Goal: Transaction & Acquisition: Purchase product/service

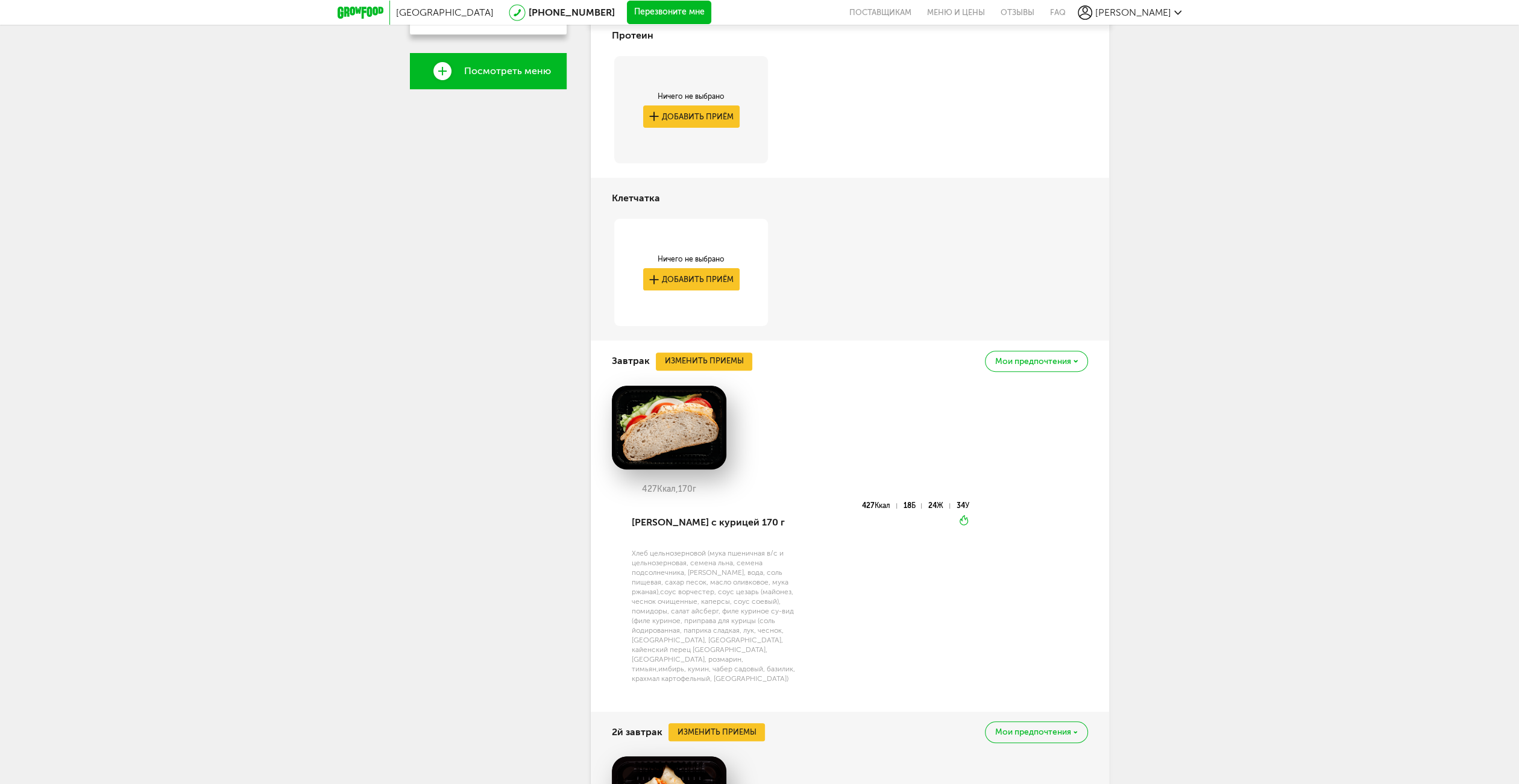
click at [953, 438] on div "427 Ккал, 170 г" at bounding box center [850, 444] width 476 height 117
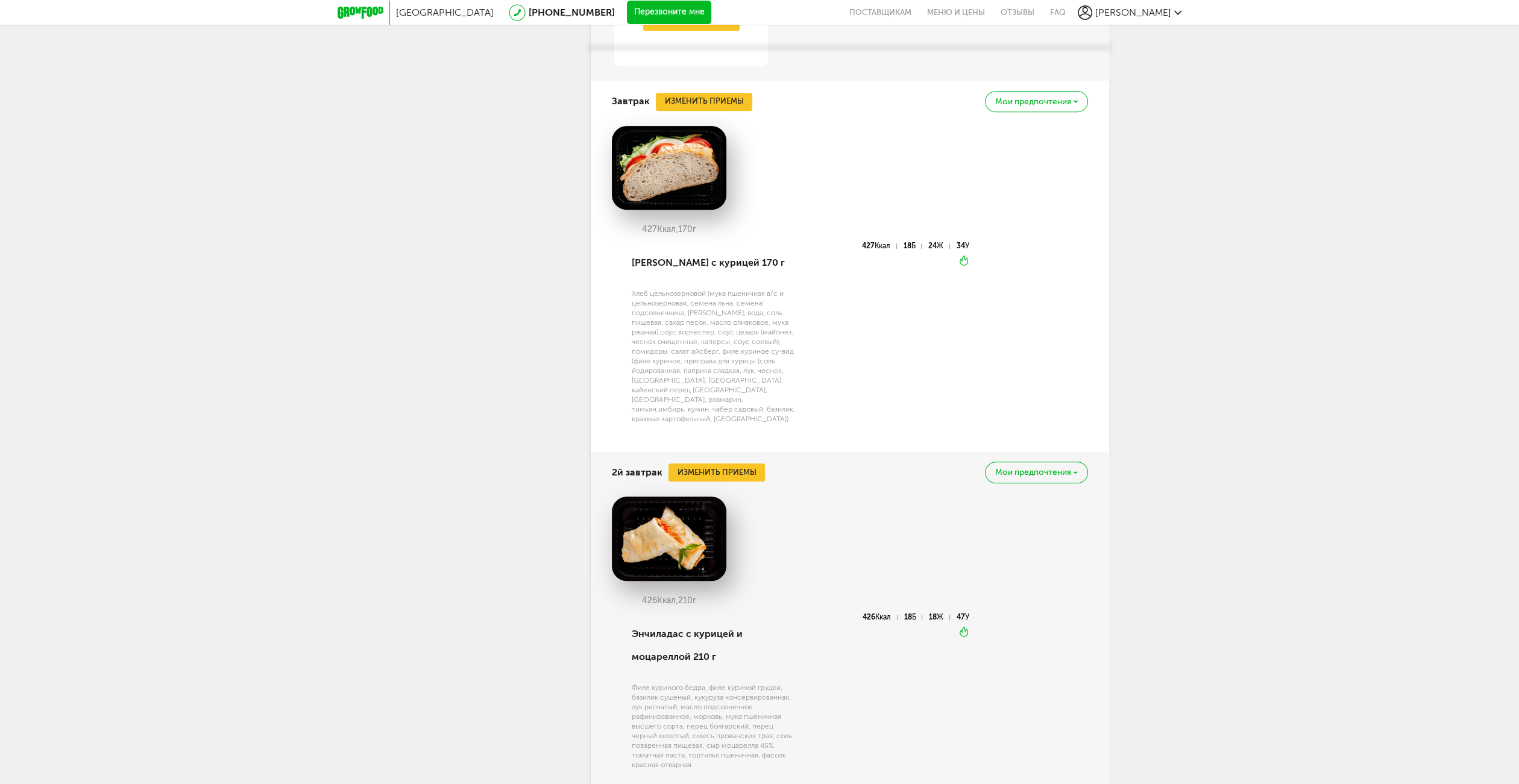
scroll to position [723, 0]
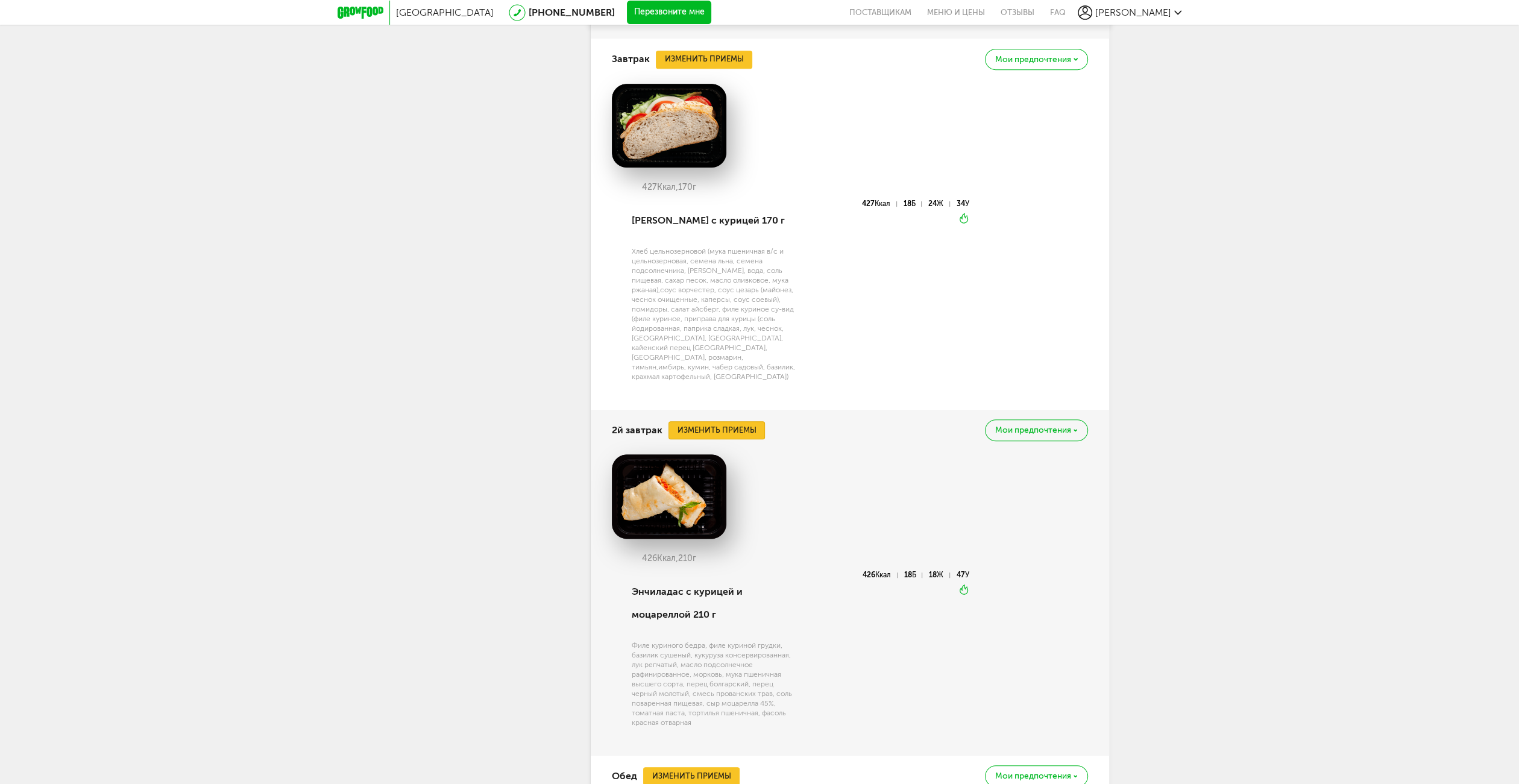
click at [737, 425] on button "Изменить приемы" at bounding box center [716, 430] width 97 height 18
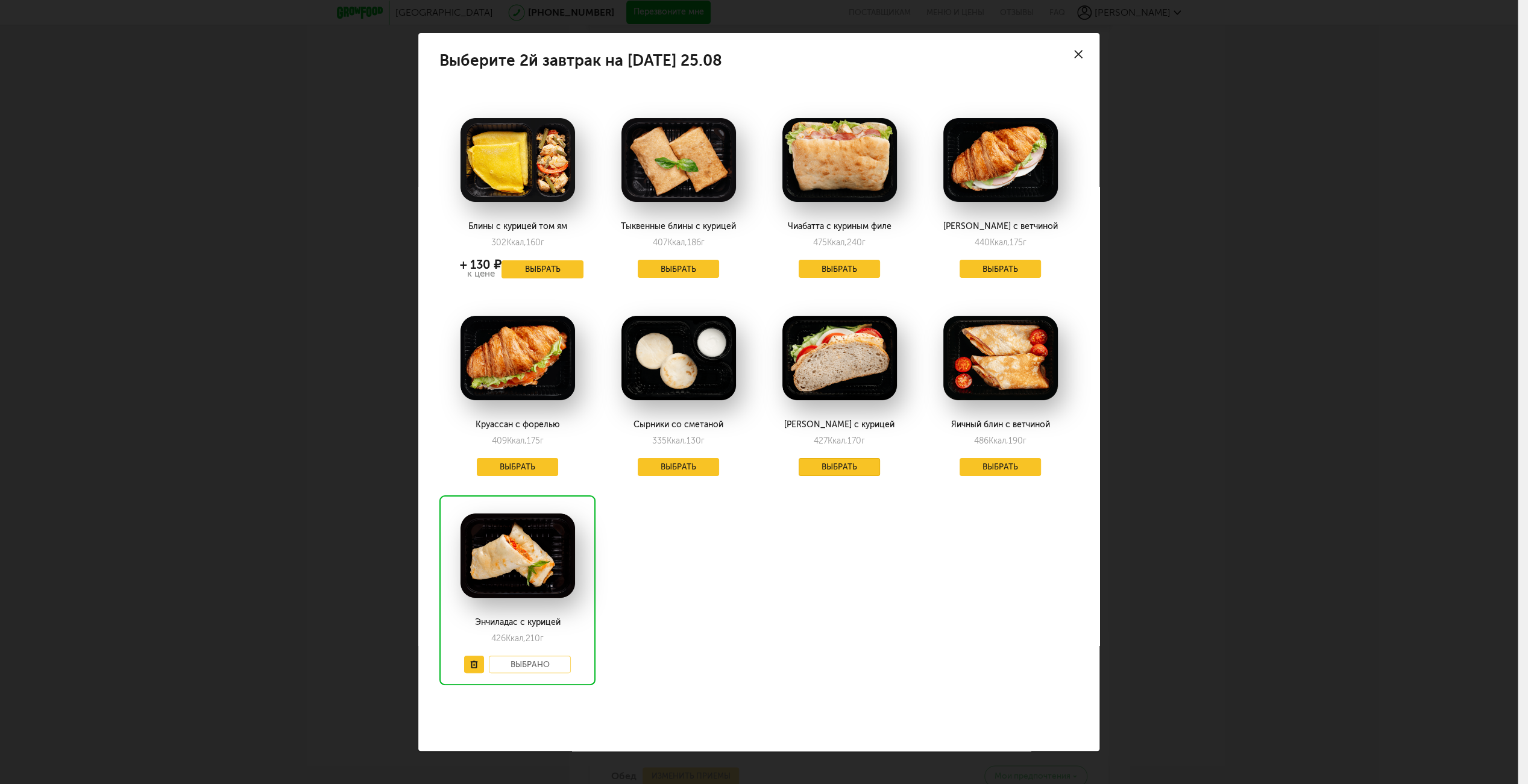
click at [837, 465] on button "Выбрать" at bounding box center [839, 467] width 82 height 18
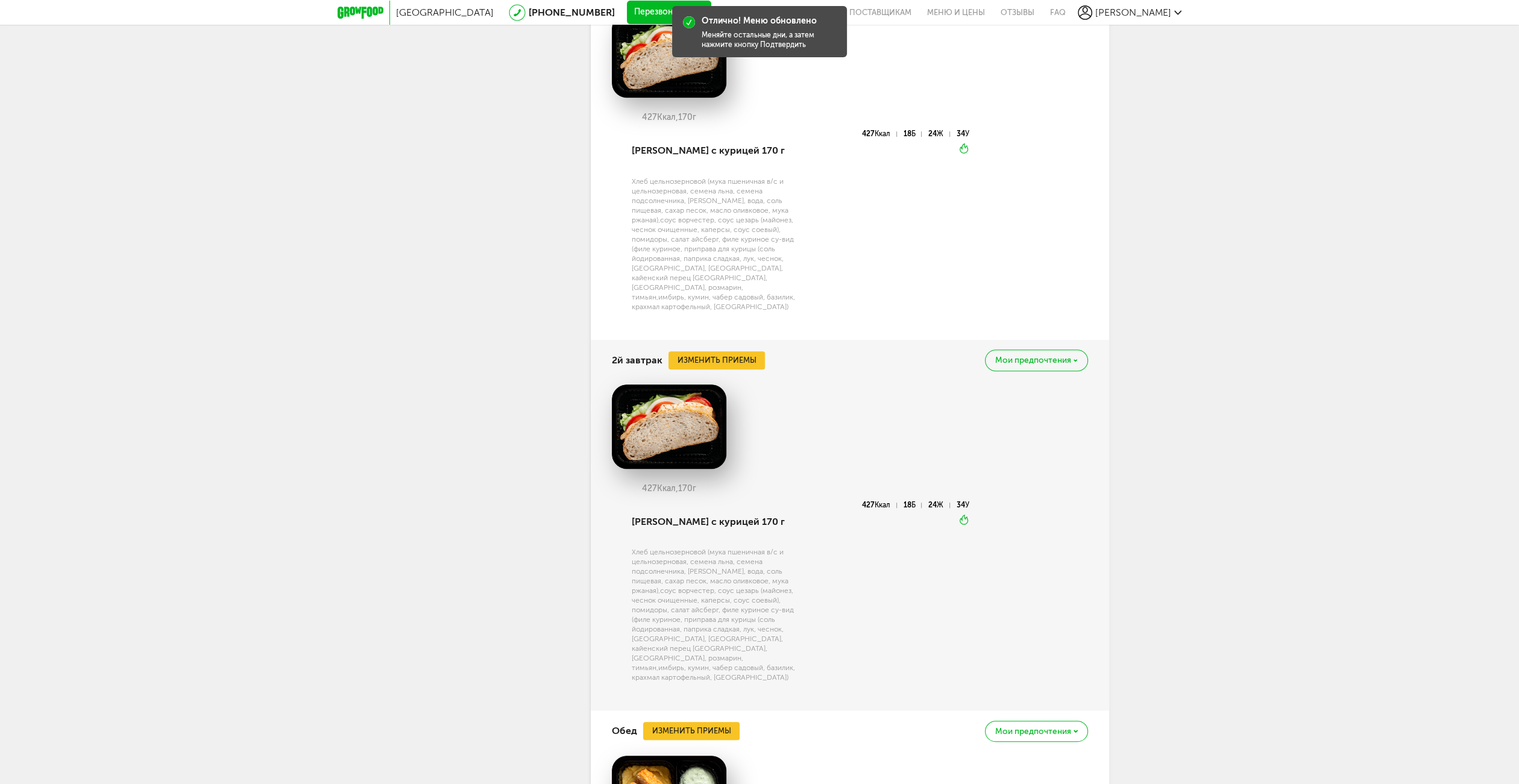
scroll to position [1085, 0]
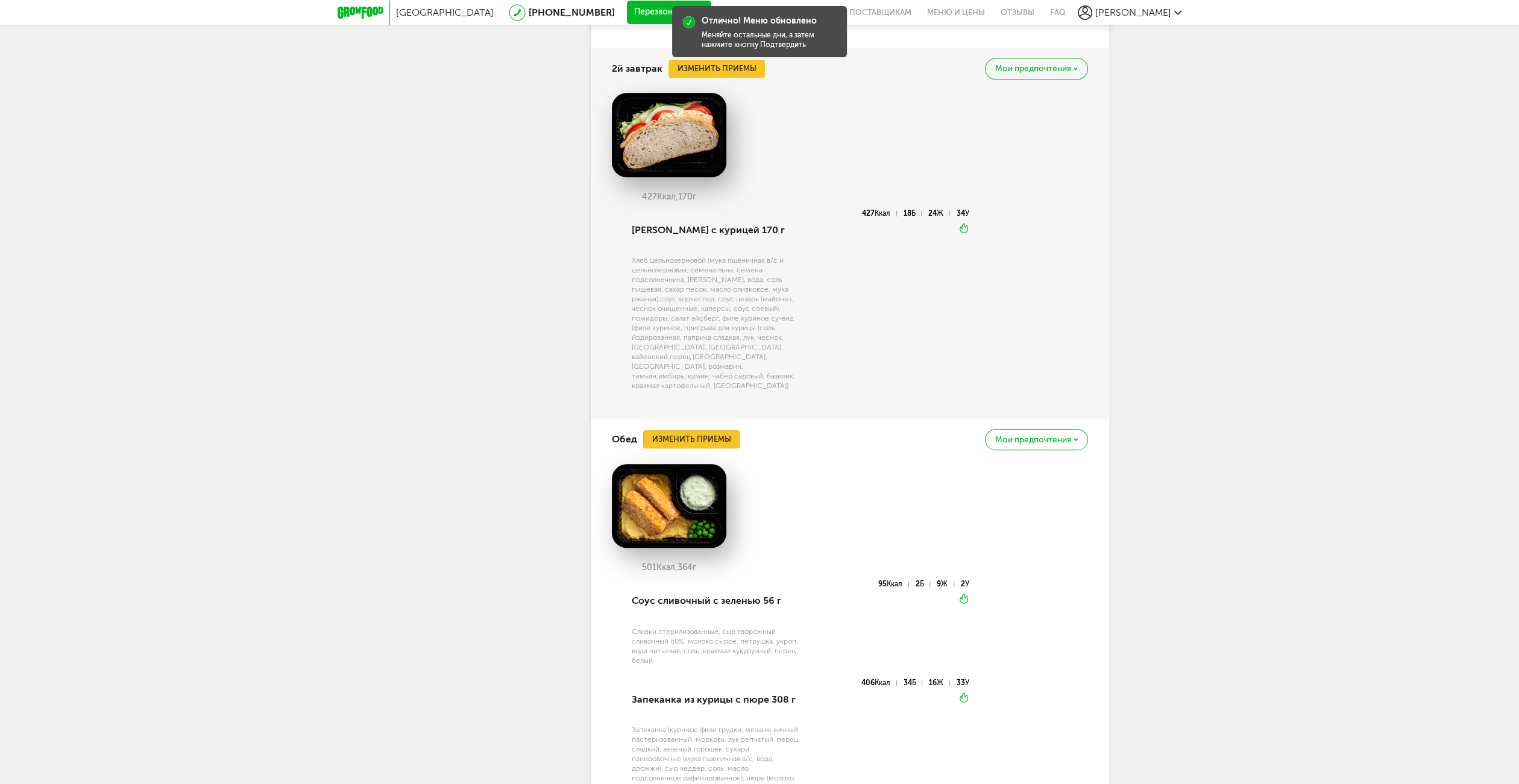
click at [708, 430] on button "Изменить приемы" at bounding box center [691, 439] width 97 height 18
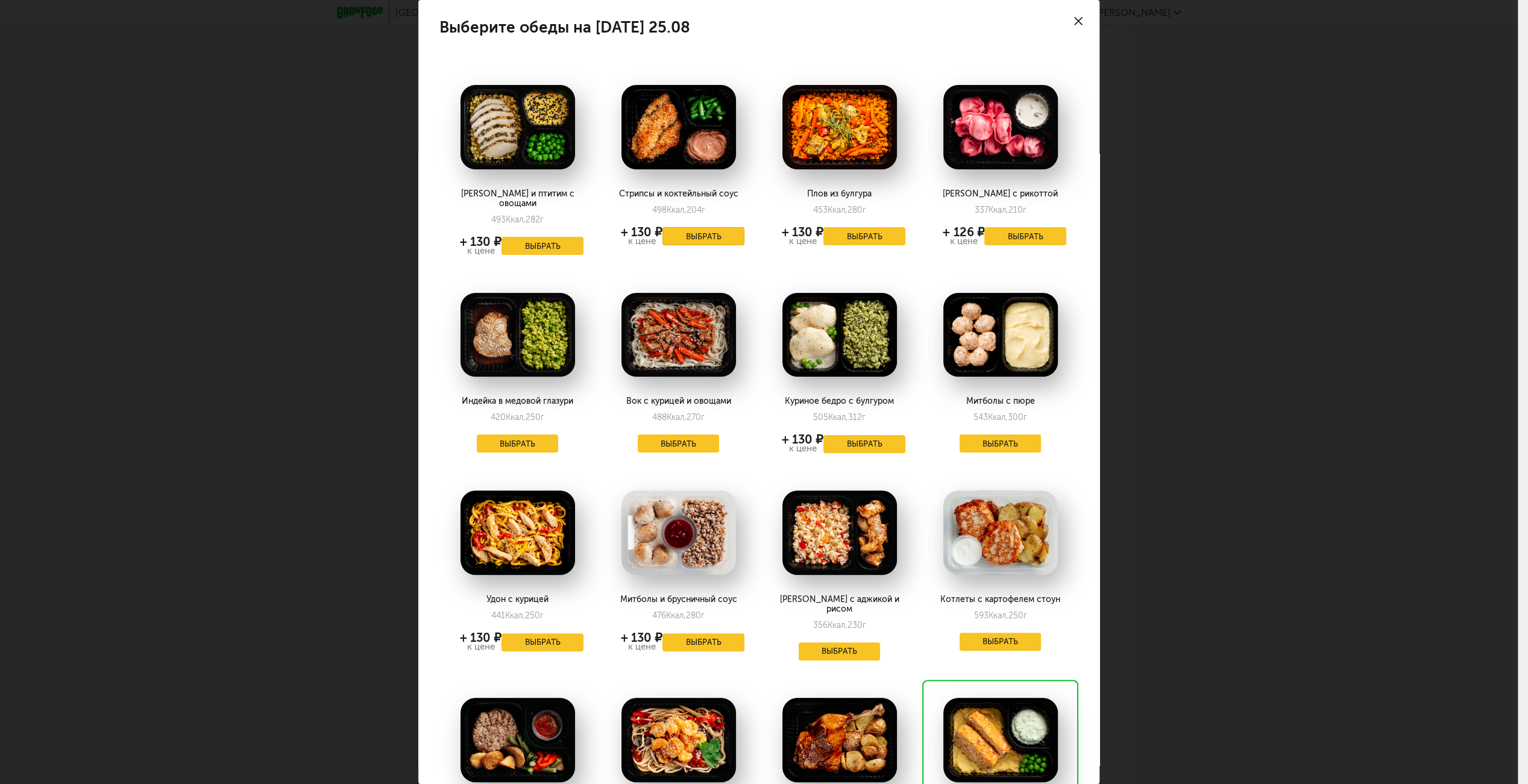
click at [706, 230] on button "Выбрать" at bounding box center [703, 236] width 82 height 18
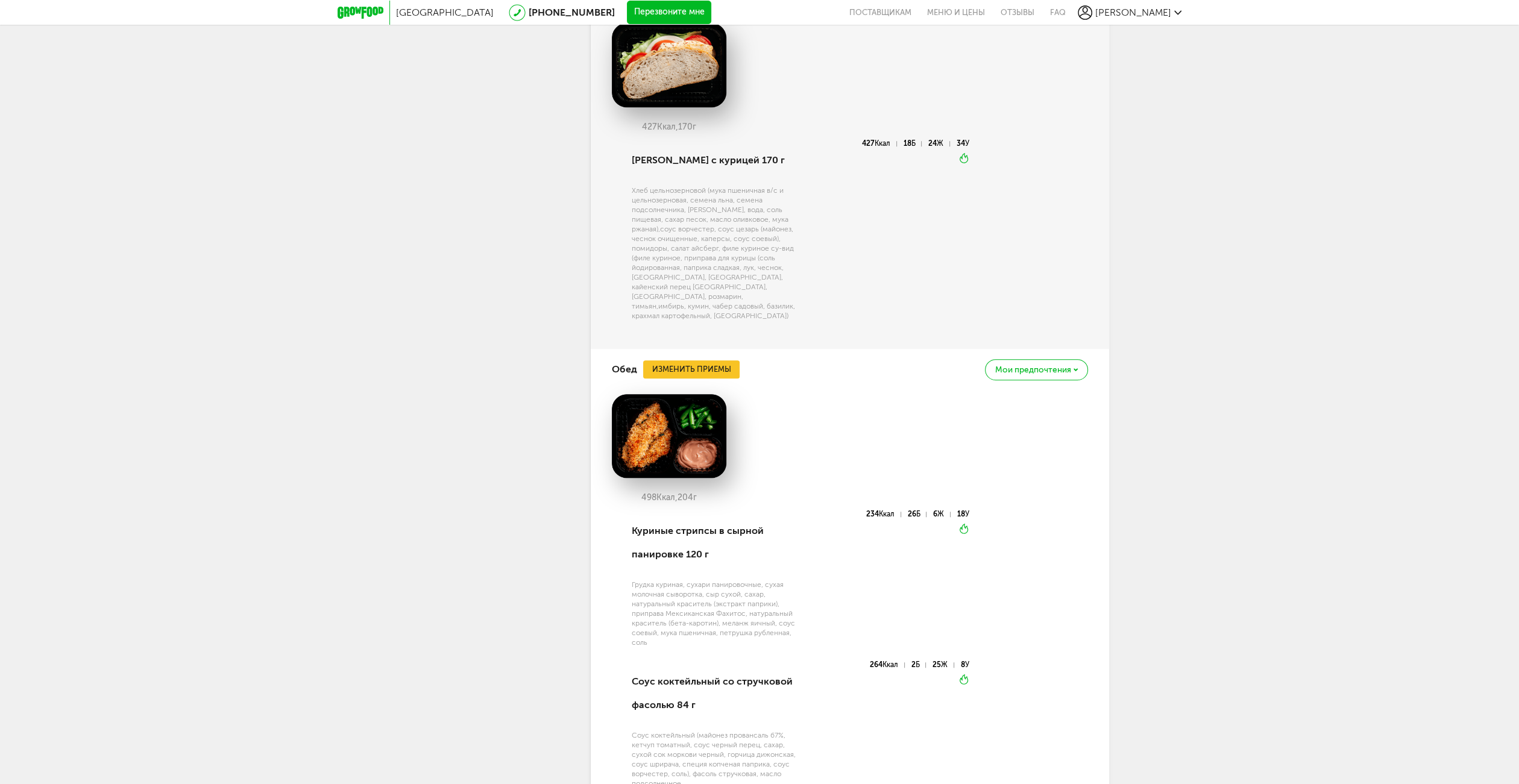
scroll to position [1446, 0]
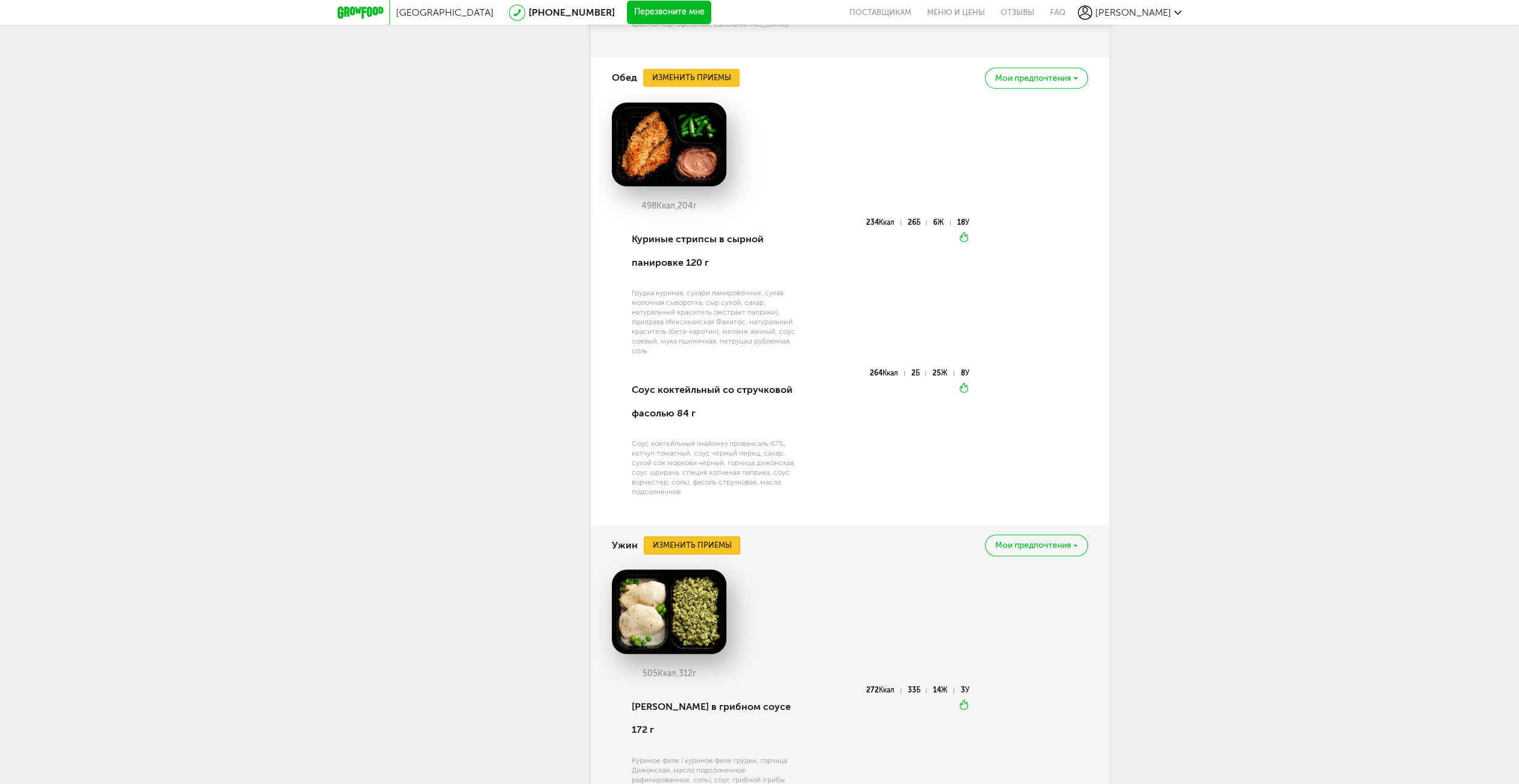
click at [689, 536] on button "Изменить приемы" at bounding box center [692, 545] width 97 height 18
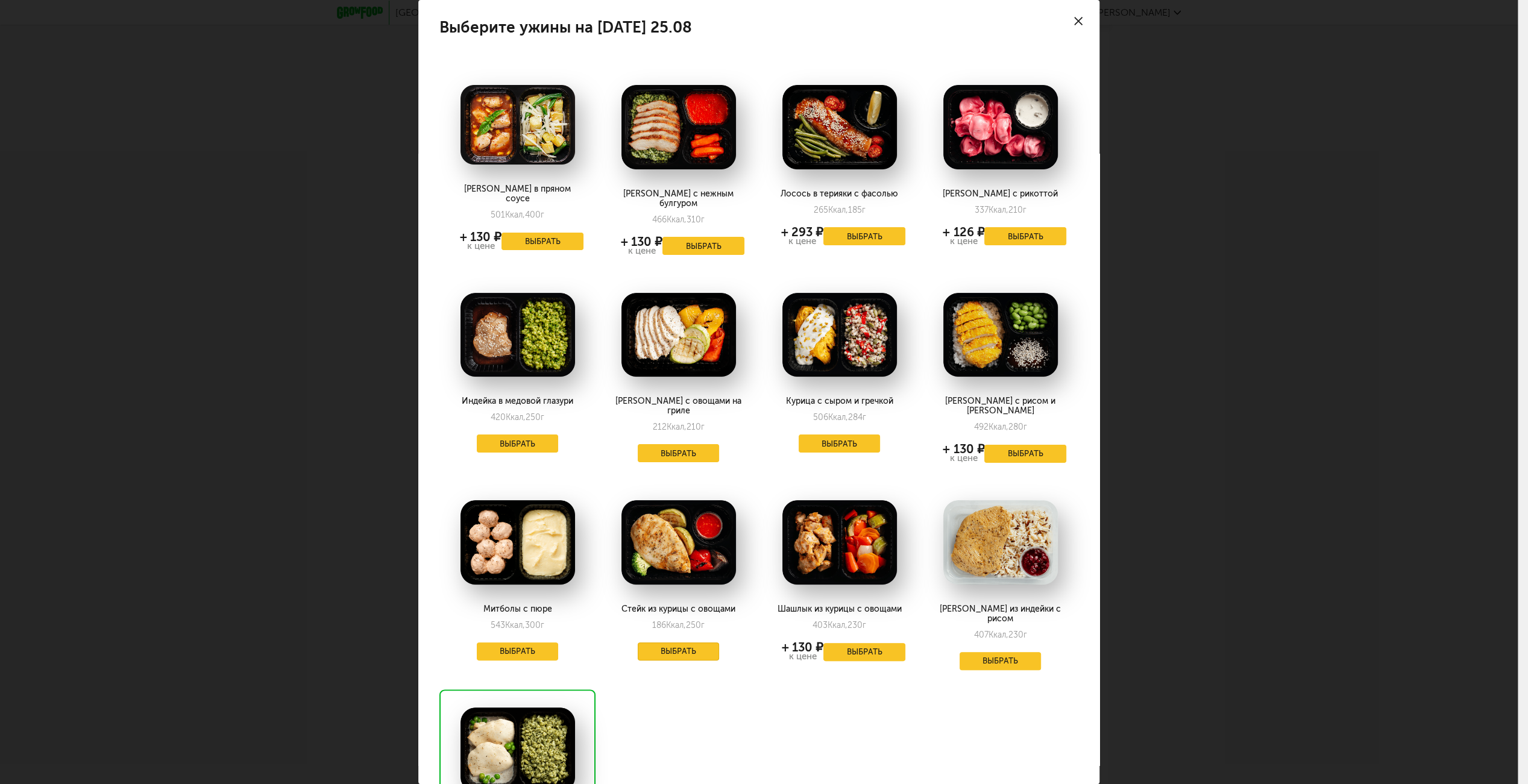
click at [688, 643] on button "Выбрать" at bounding box center [678, 651] width 82 height 18
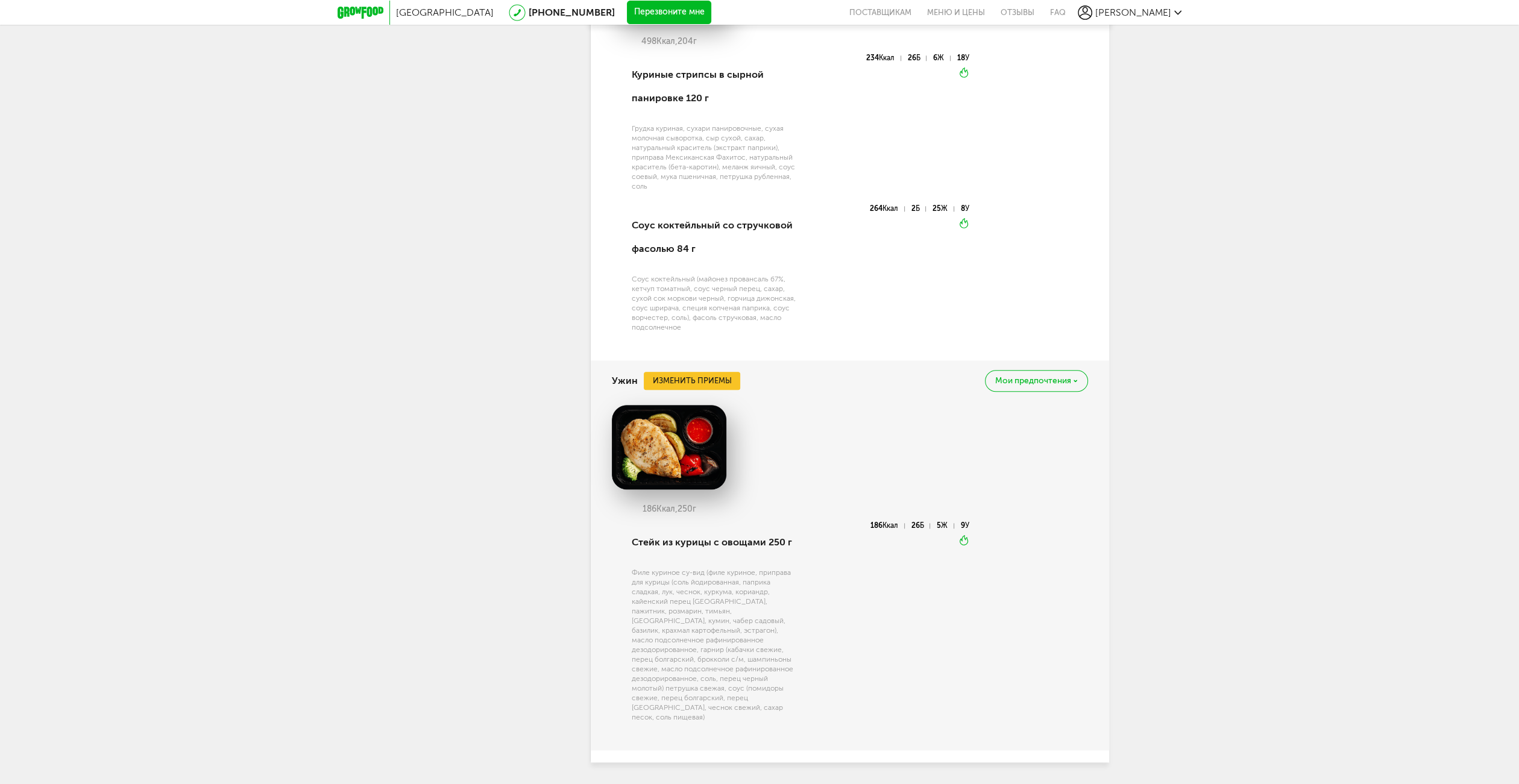
drag, startPoint x: 1133, startPoint y: 503, endPoint x: 1174, endPoint y: 425, distance: 88.1
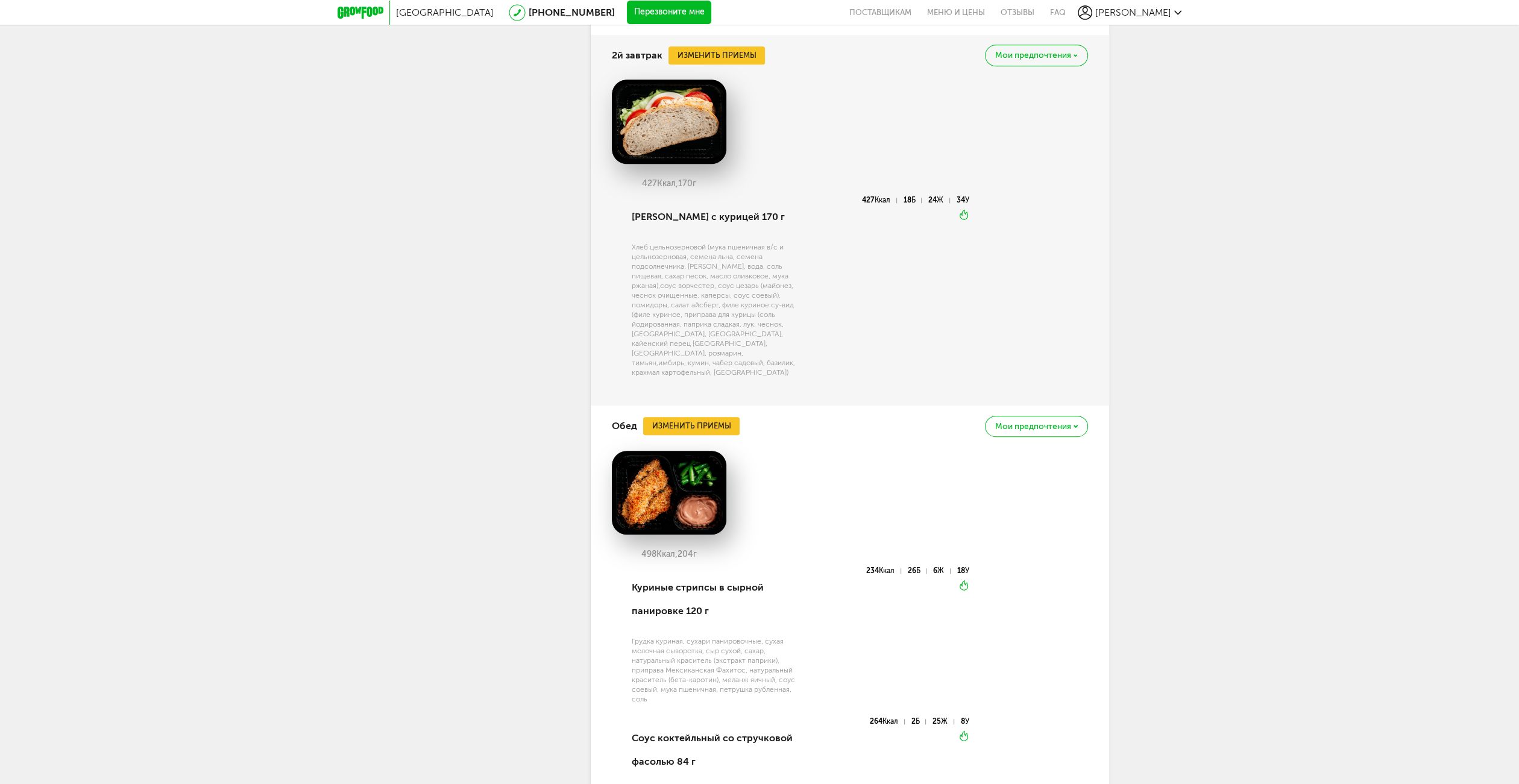
scroll to position [0, 0]
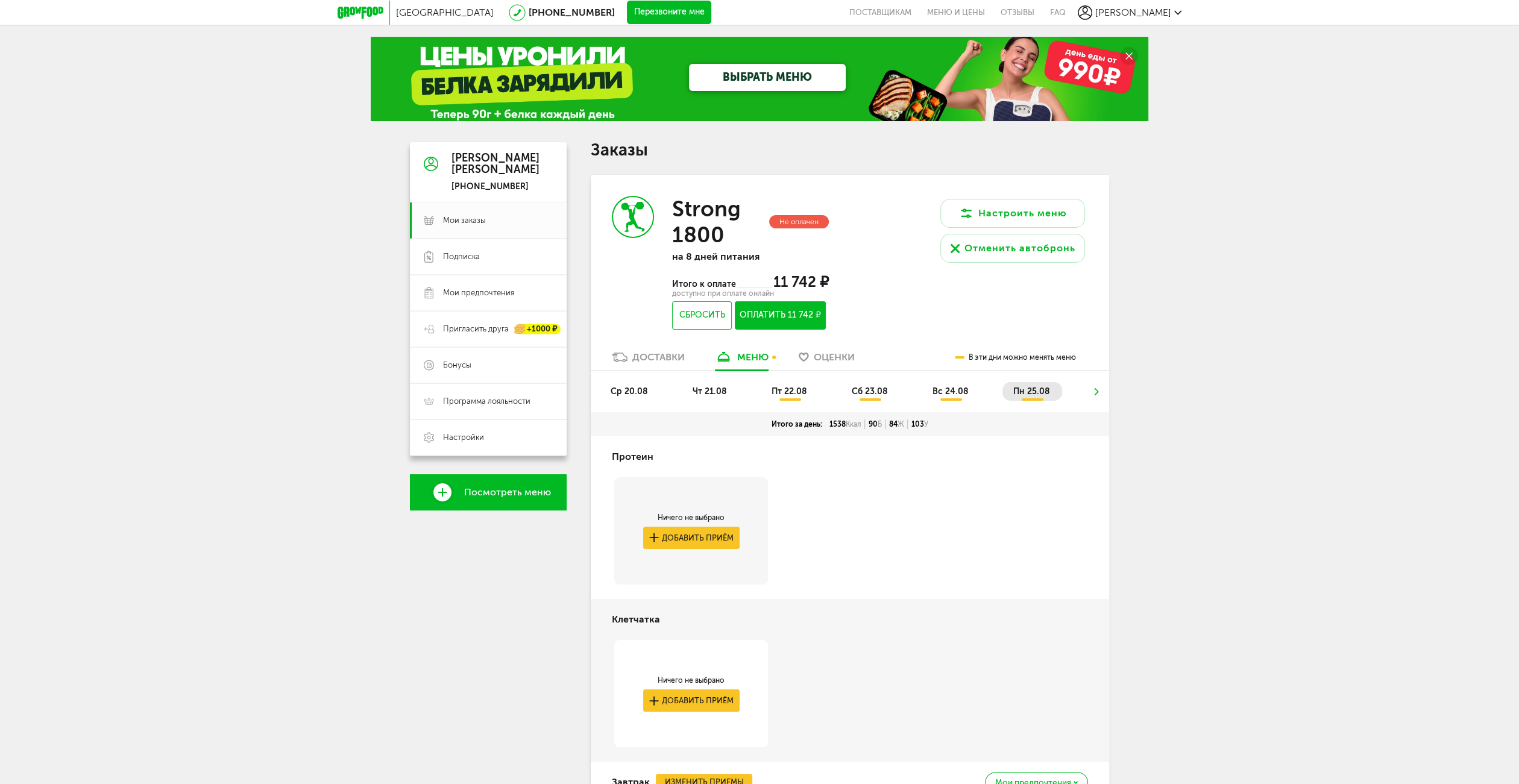
click at [1098, 388] on icon at bounding box center [1097, 392] width 9 height 7
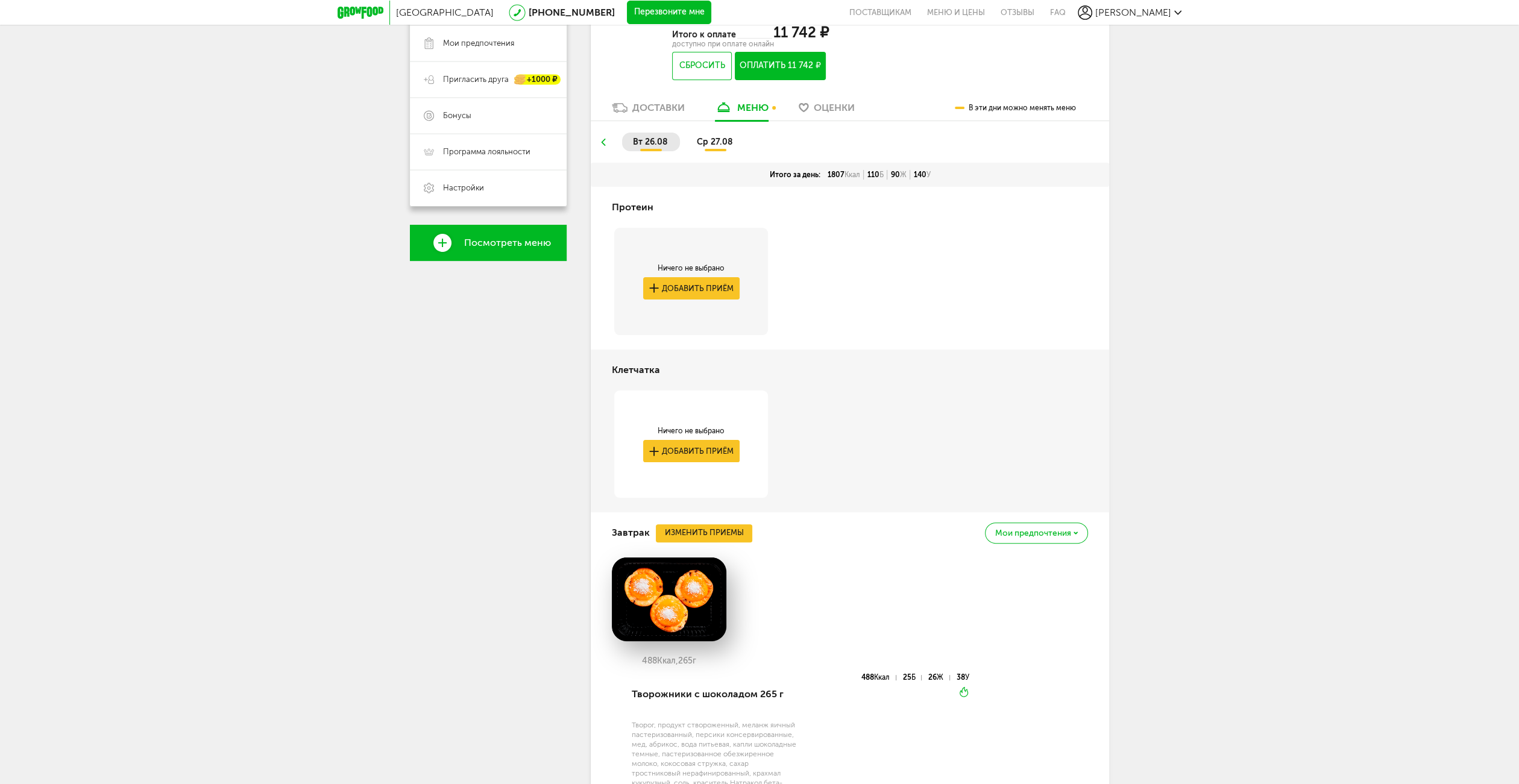
scroll to position [240, 0]
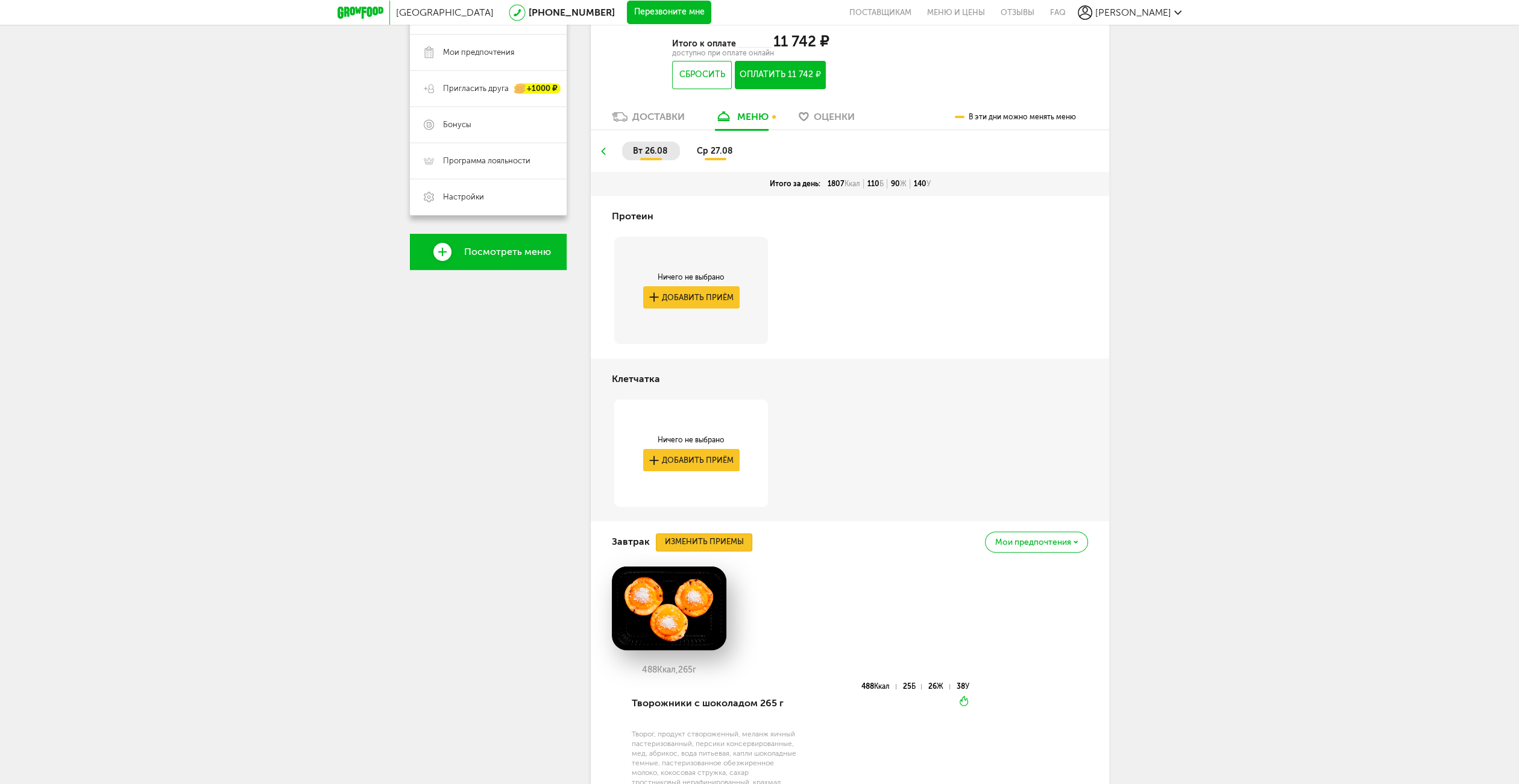
click at [704, 540] on button "Изменить приемы" at bounding box center [704, 542] width 97 height 18
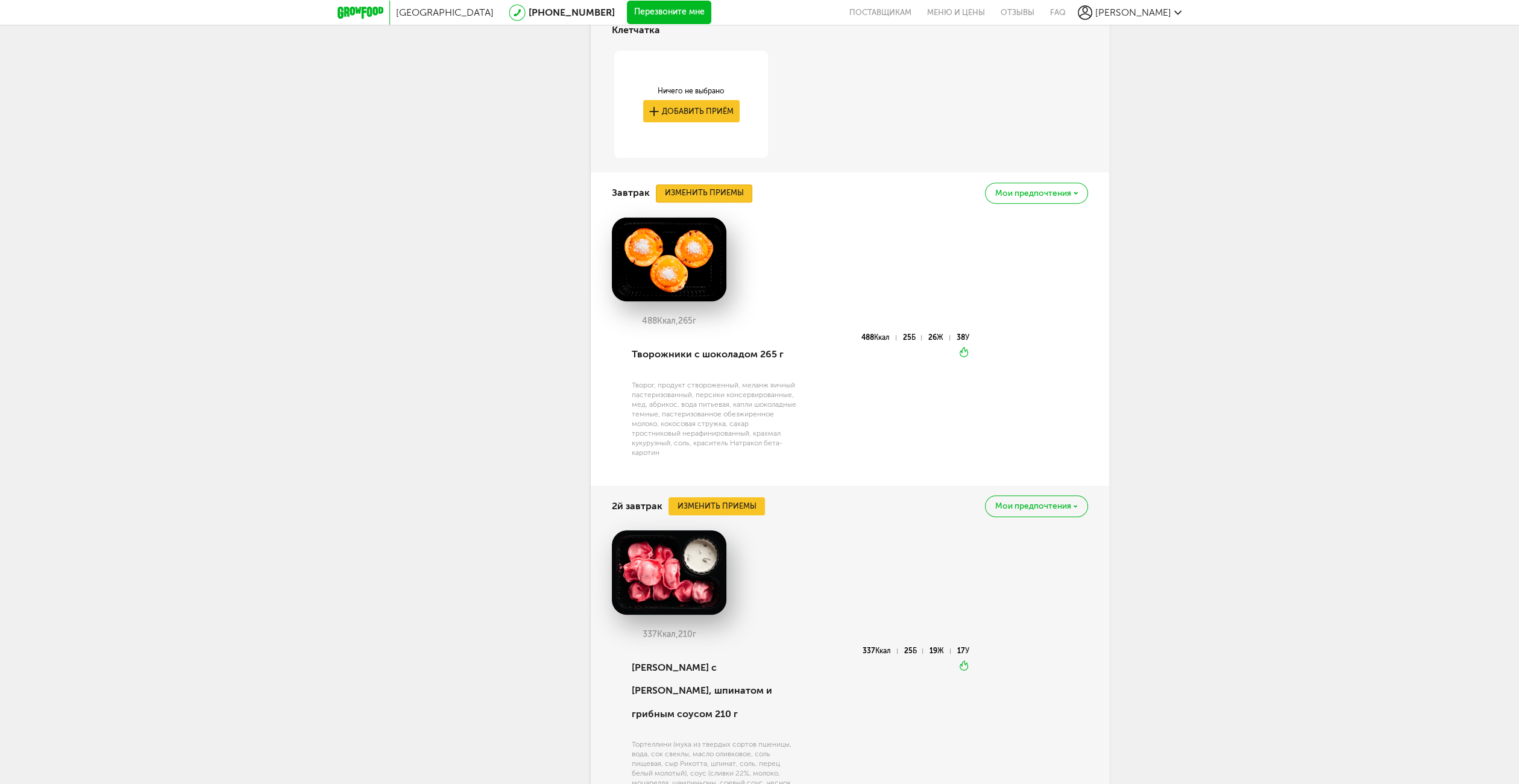
scroll to position [602, 0]
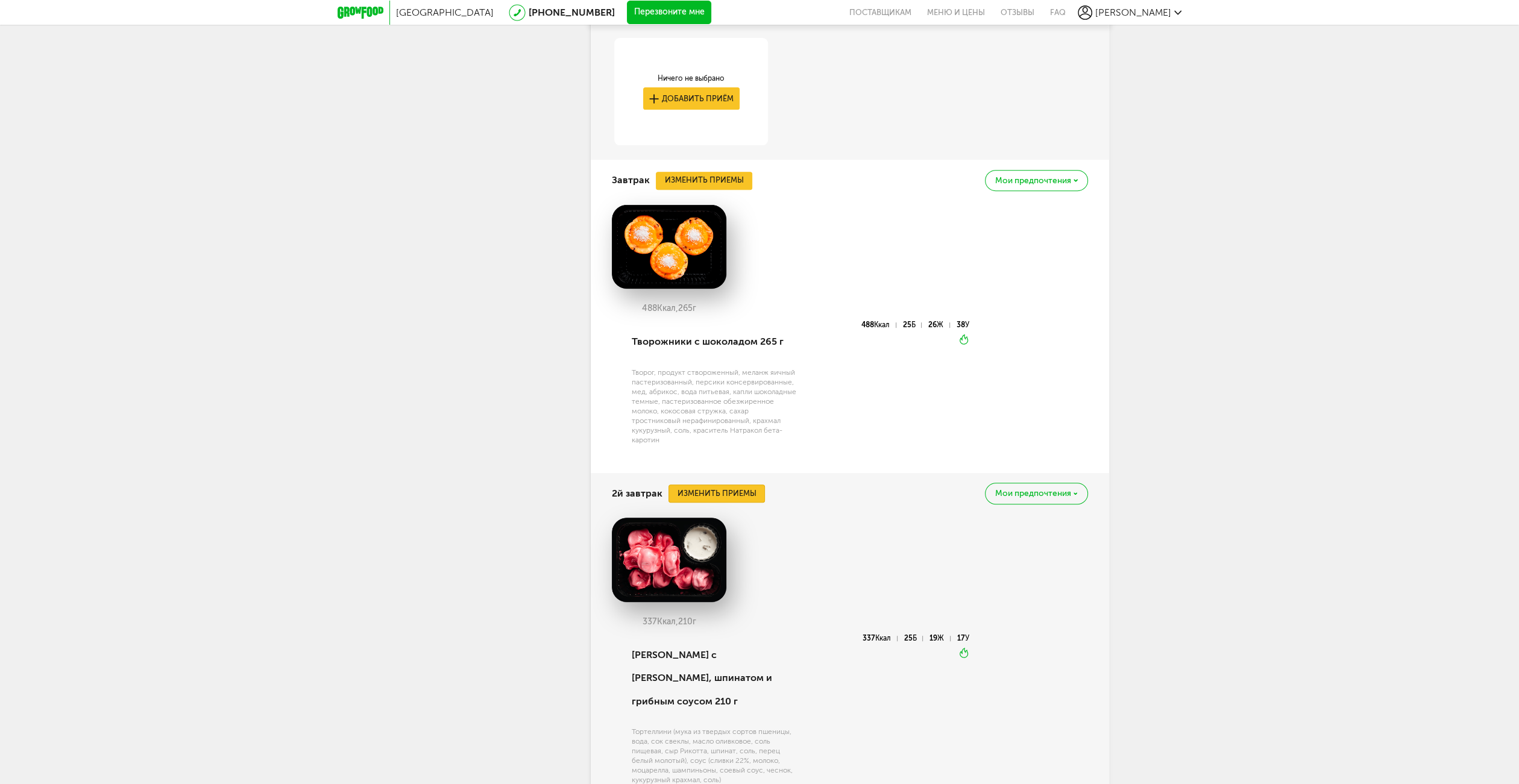
click at [732, 494] on button "Изменить приемы" at bounding box center [716, 493] width 97 height 18
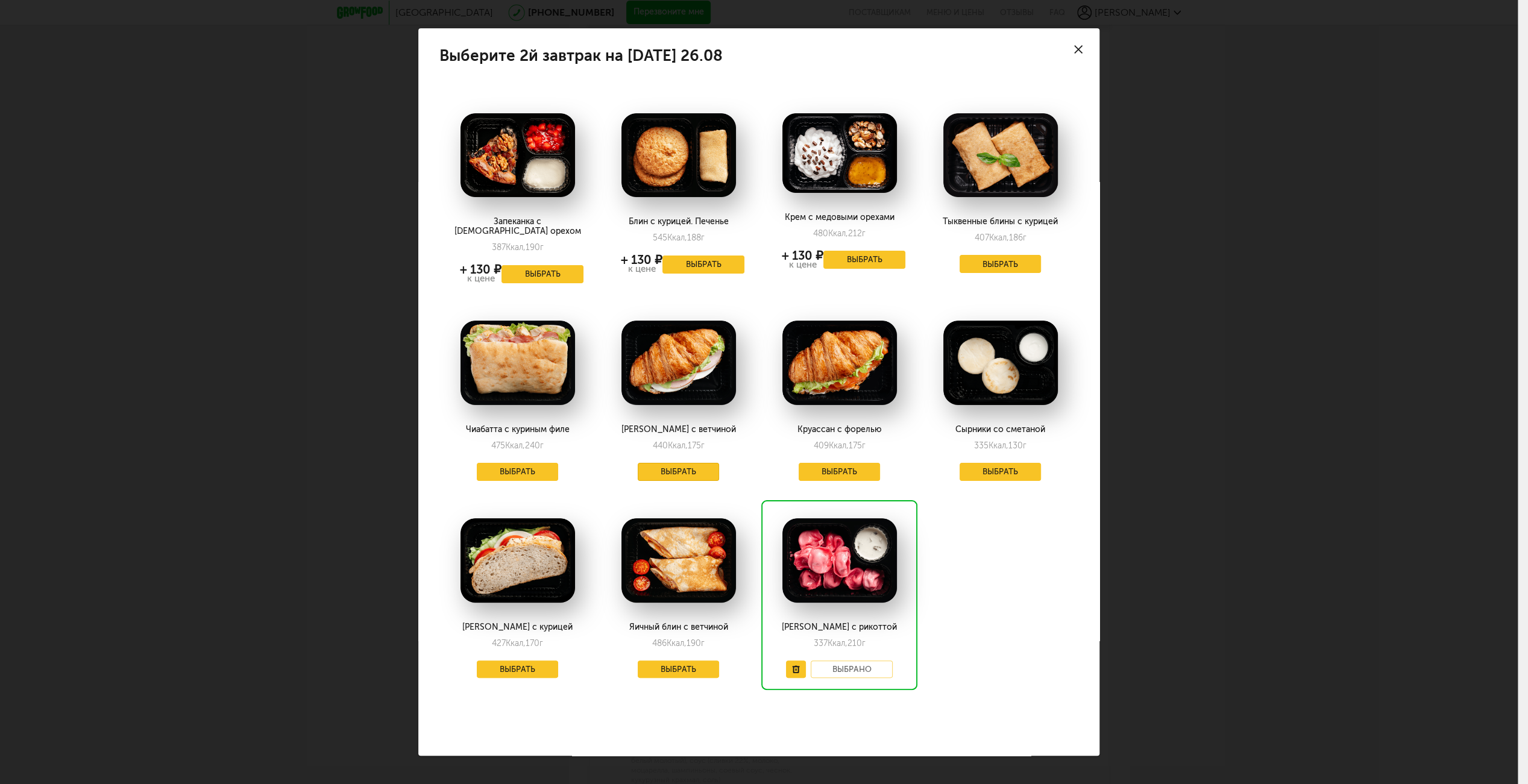
click at [673, 463] on button "Выбрать" at bounding box center [678, 472] width 82 height 18
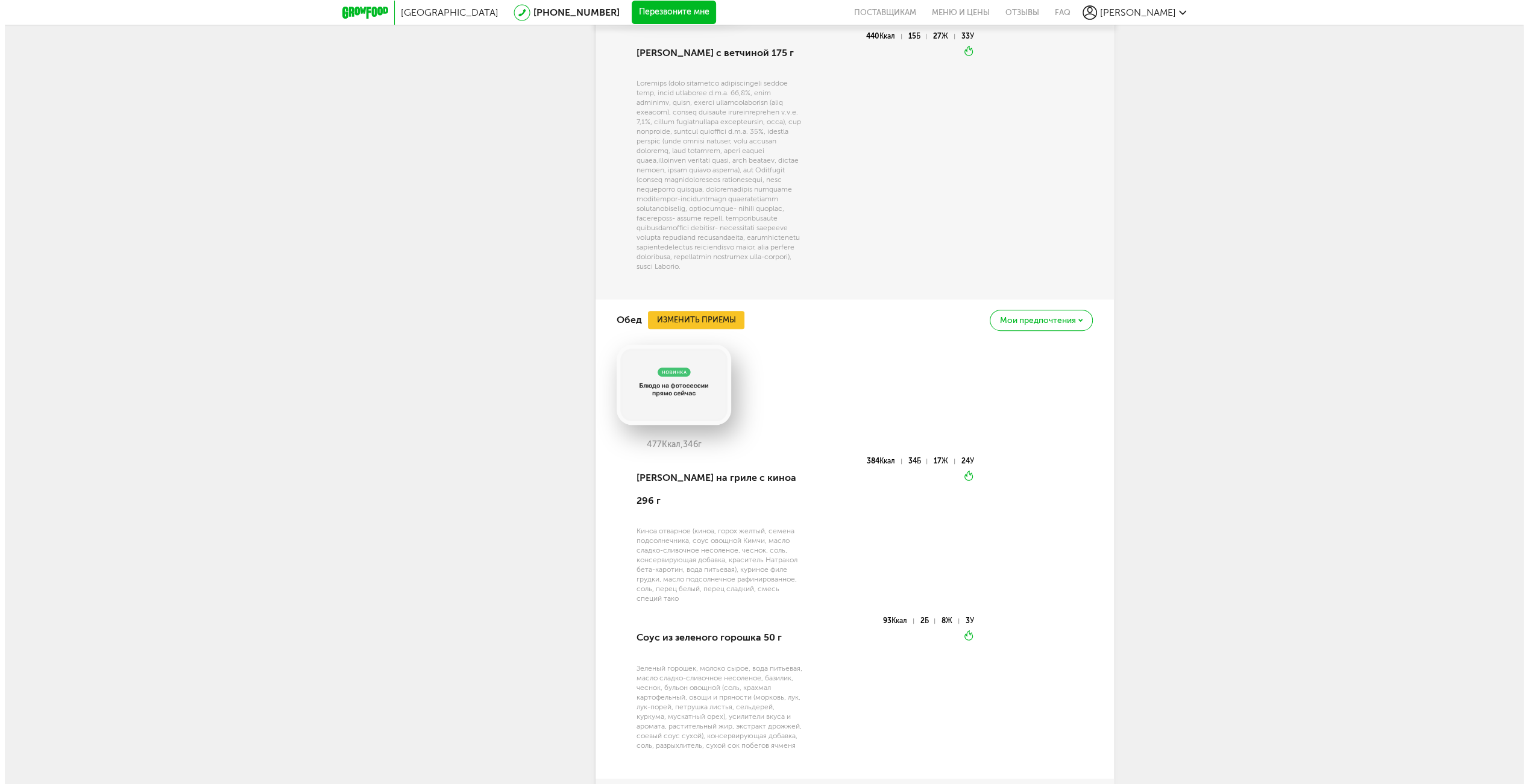
scroll to position [1205, 0]
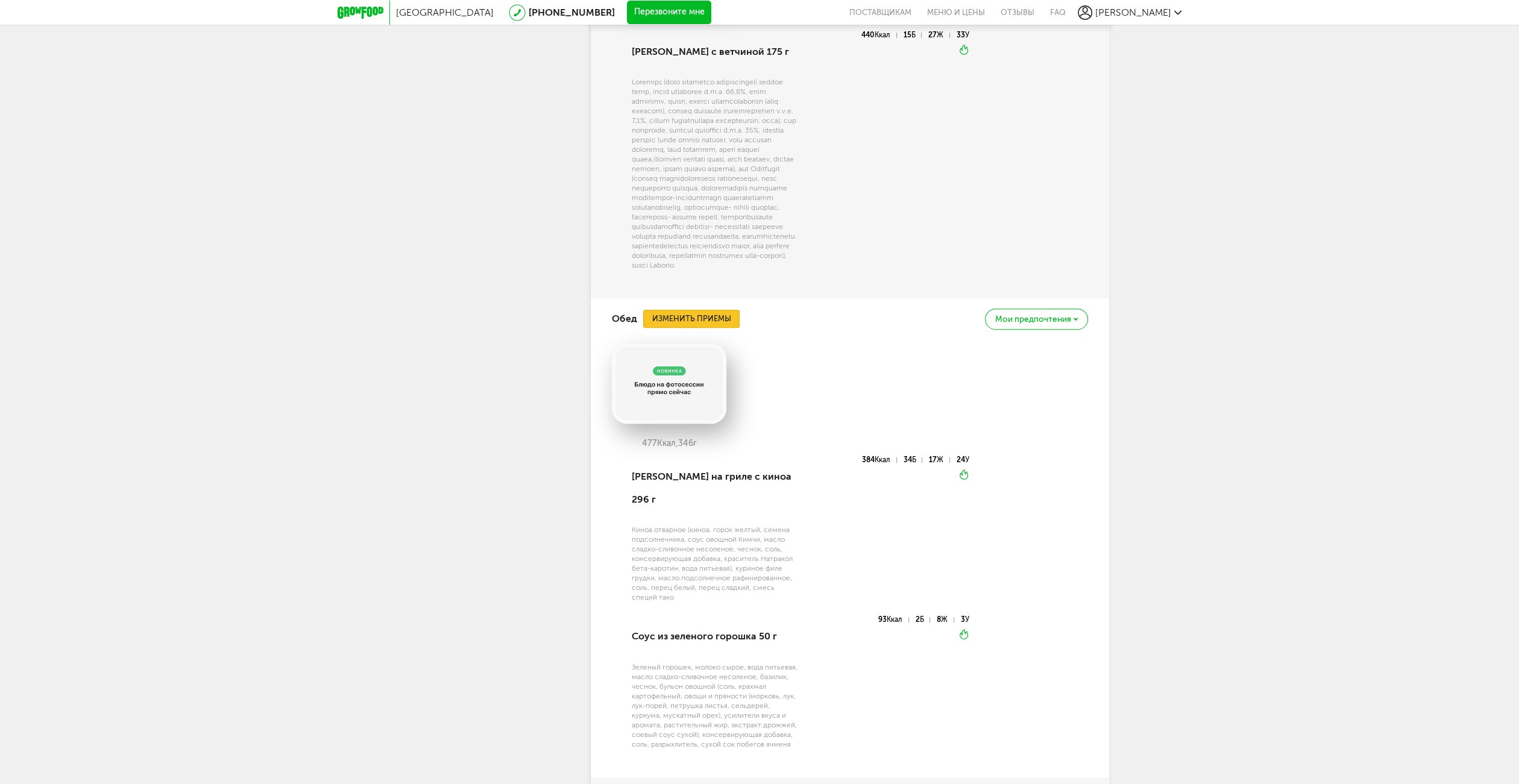
click at [688, 328] on button "Изменить приемы" at bounding box center [691, 319] width 97 height 18
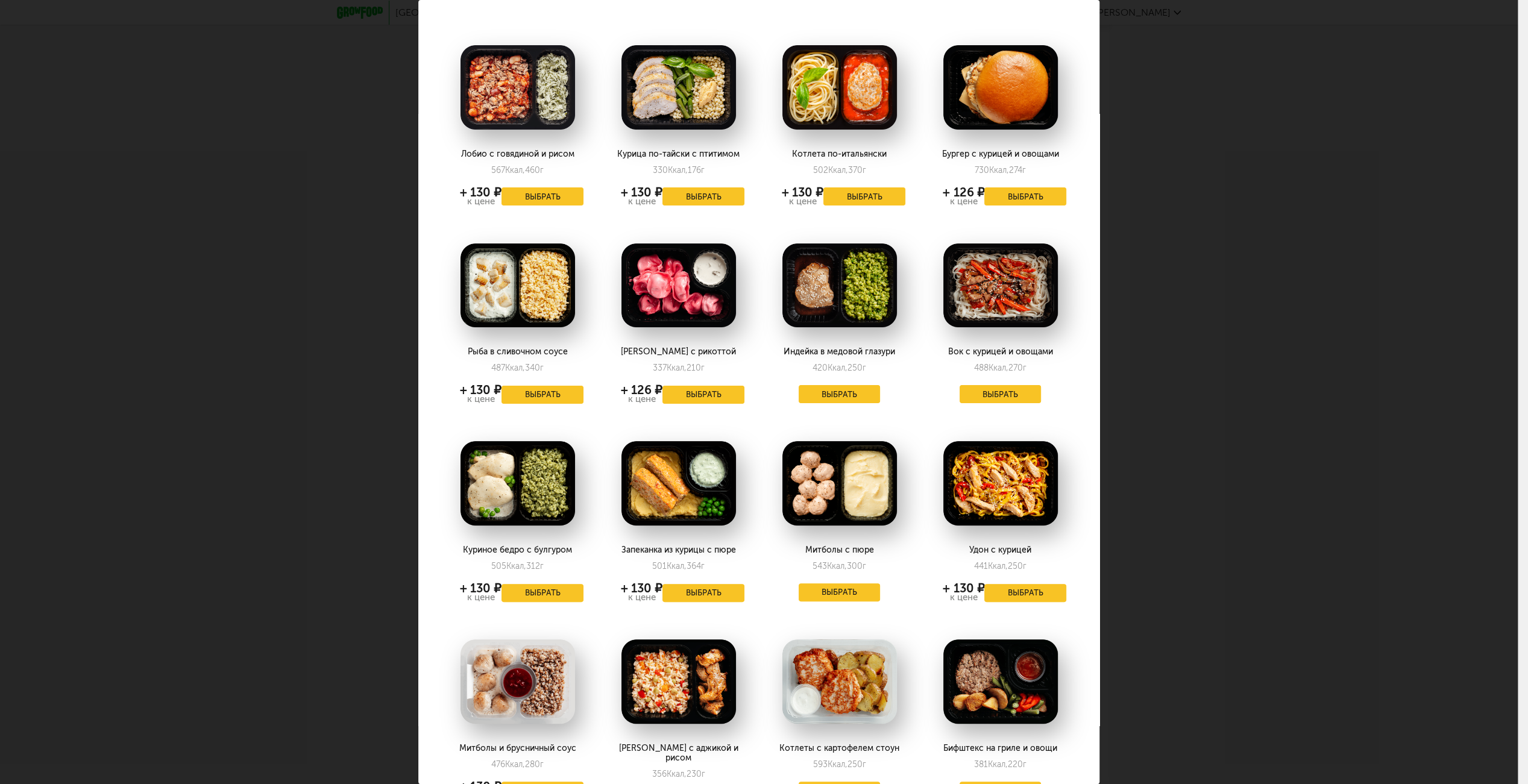
scroll to position [38, 0]
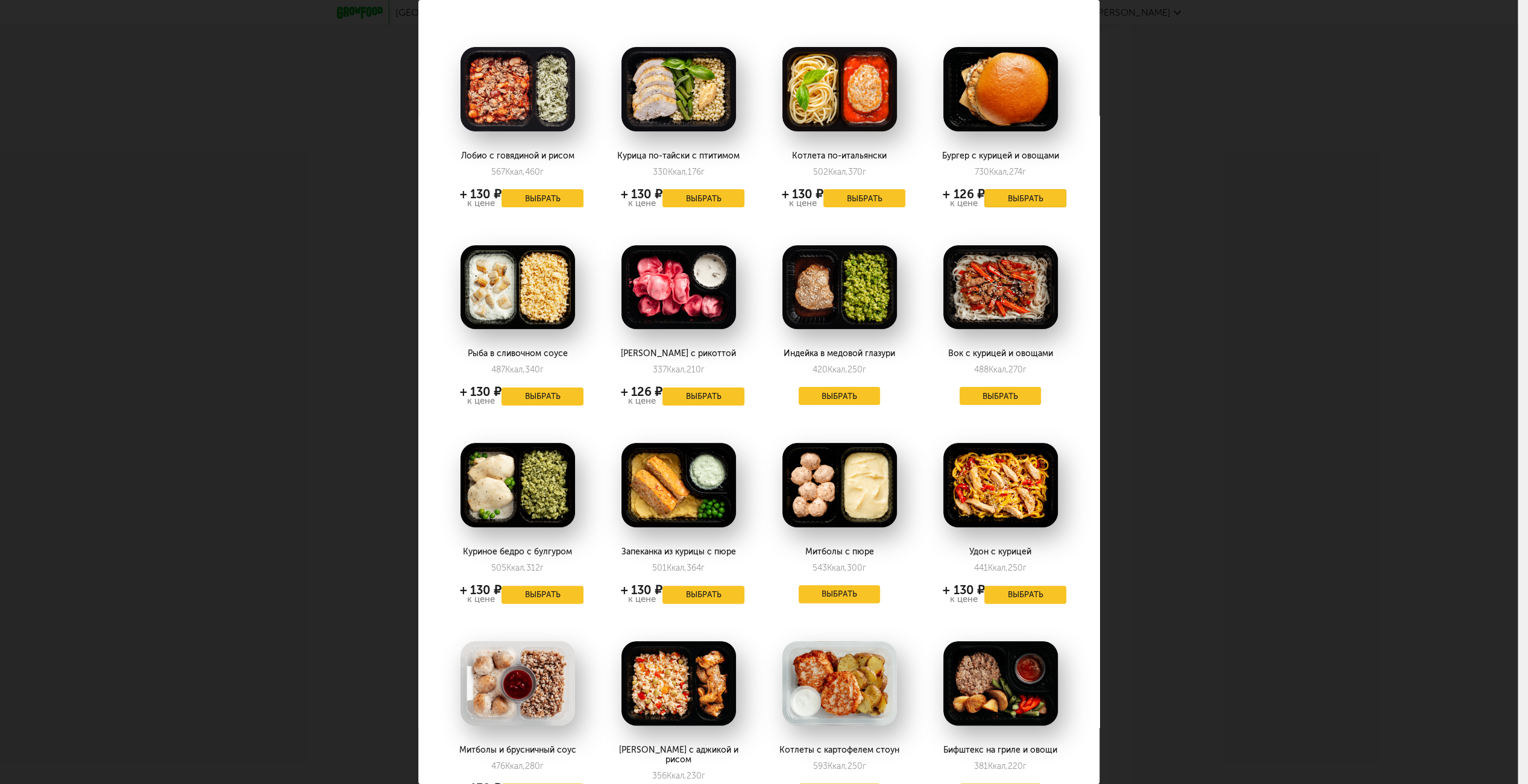
click at [1009, 193] on button "Выбрать" at bounding box center [1025, 198] width 82 height 18
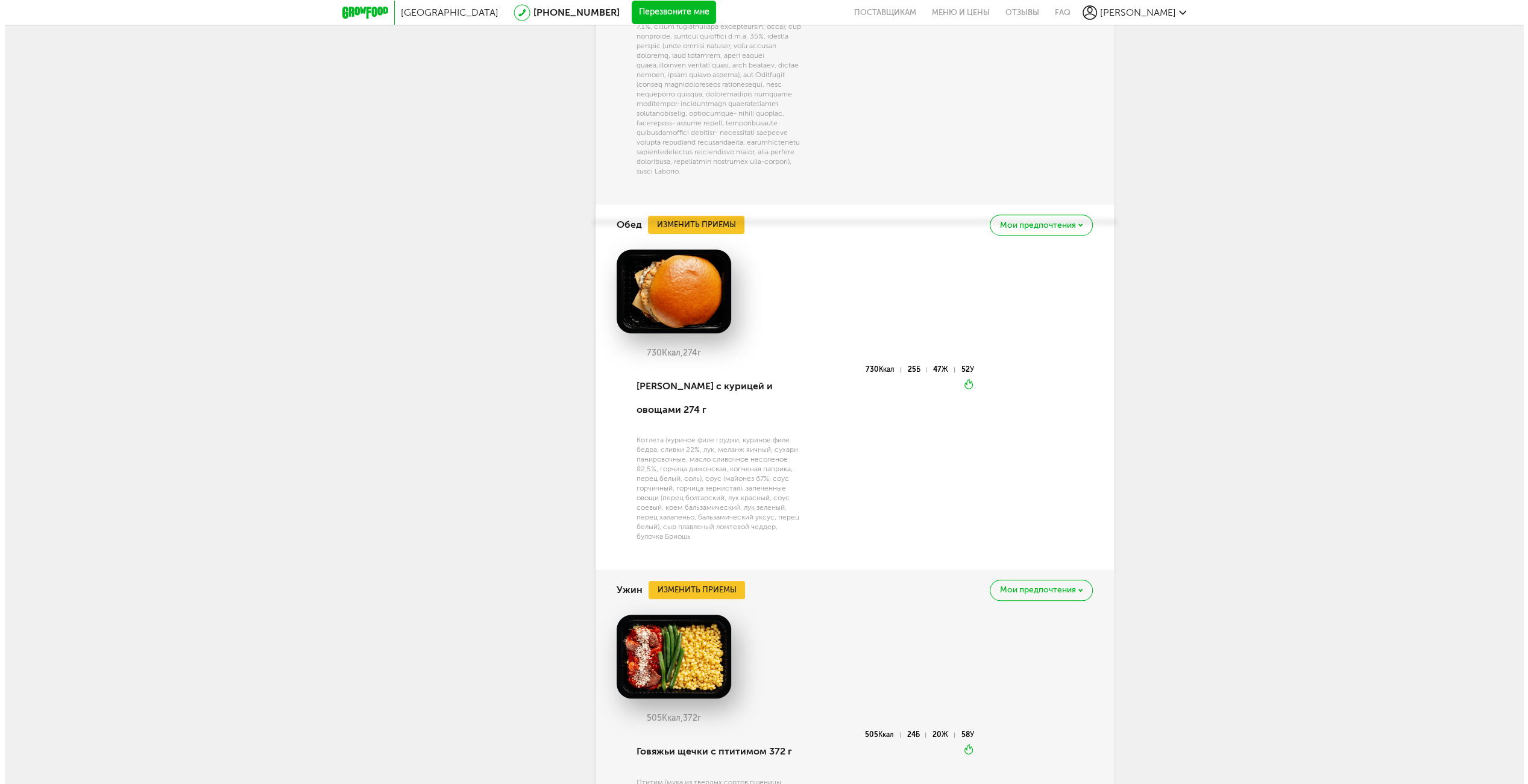
scroll to position [1495, 0]
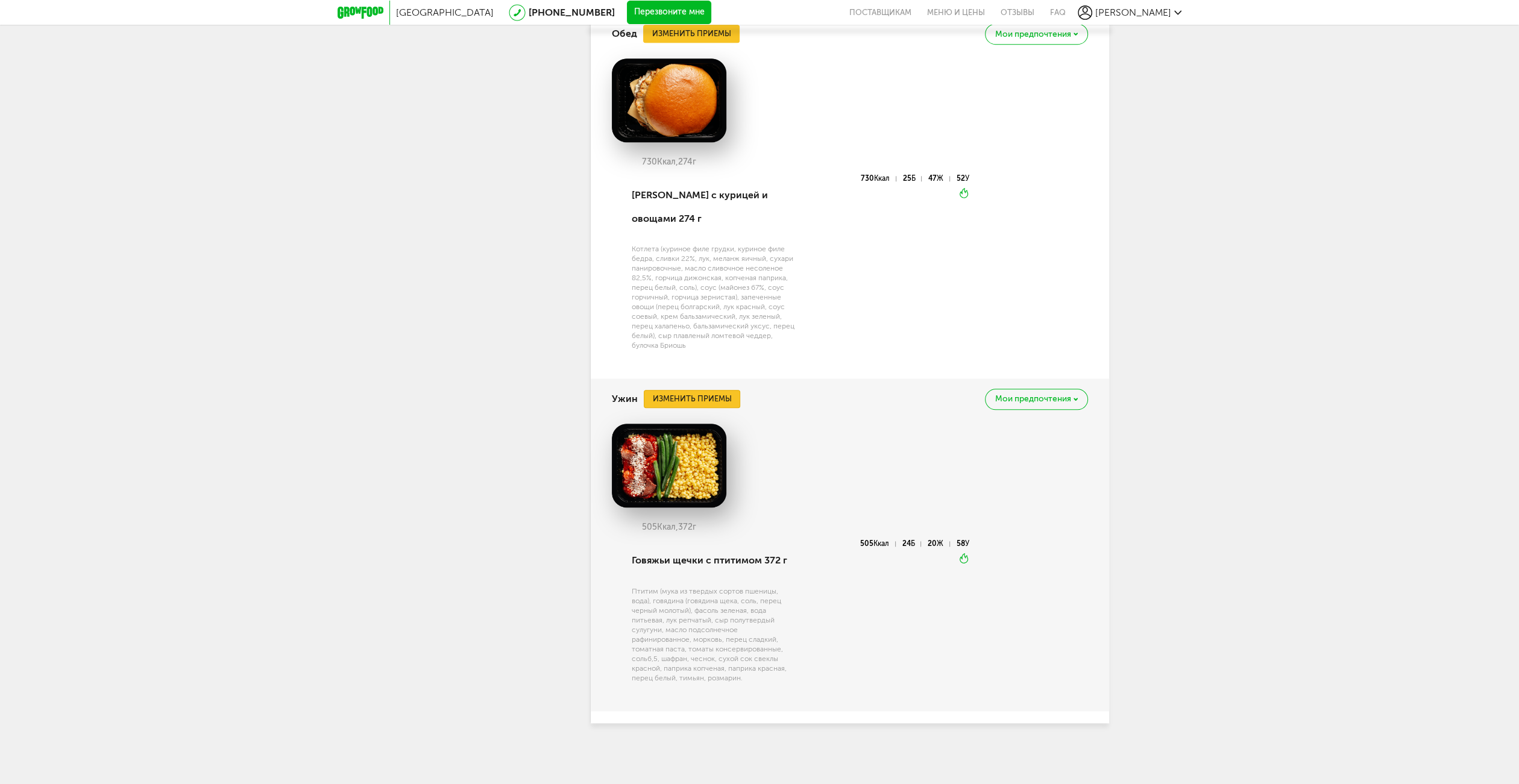
click at [718, 393] on button "Изменить приемы" at bounding box center [692, 398] width 97 height 18
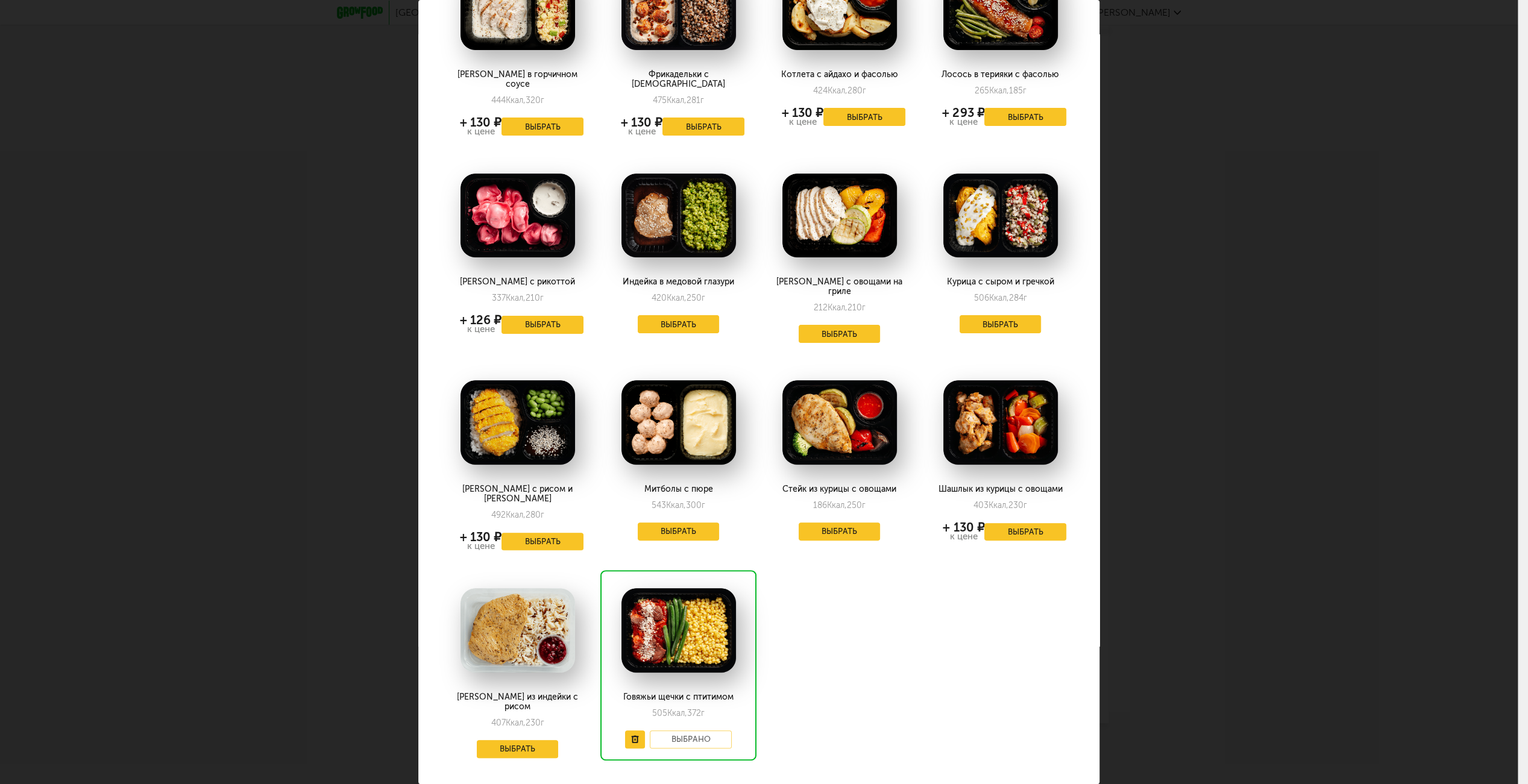
scroll to position [120, 0]
click at [811, 522] on button "Выбрать" at bounding box center [839, 531] width 82 height 18
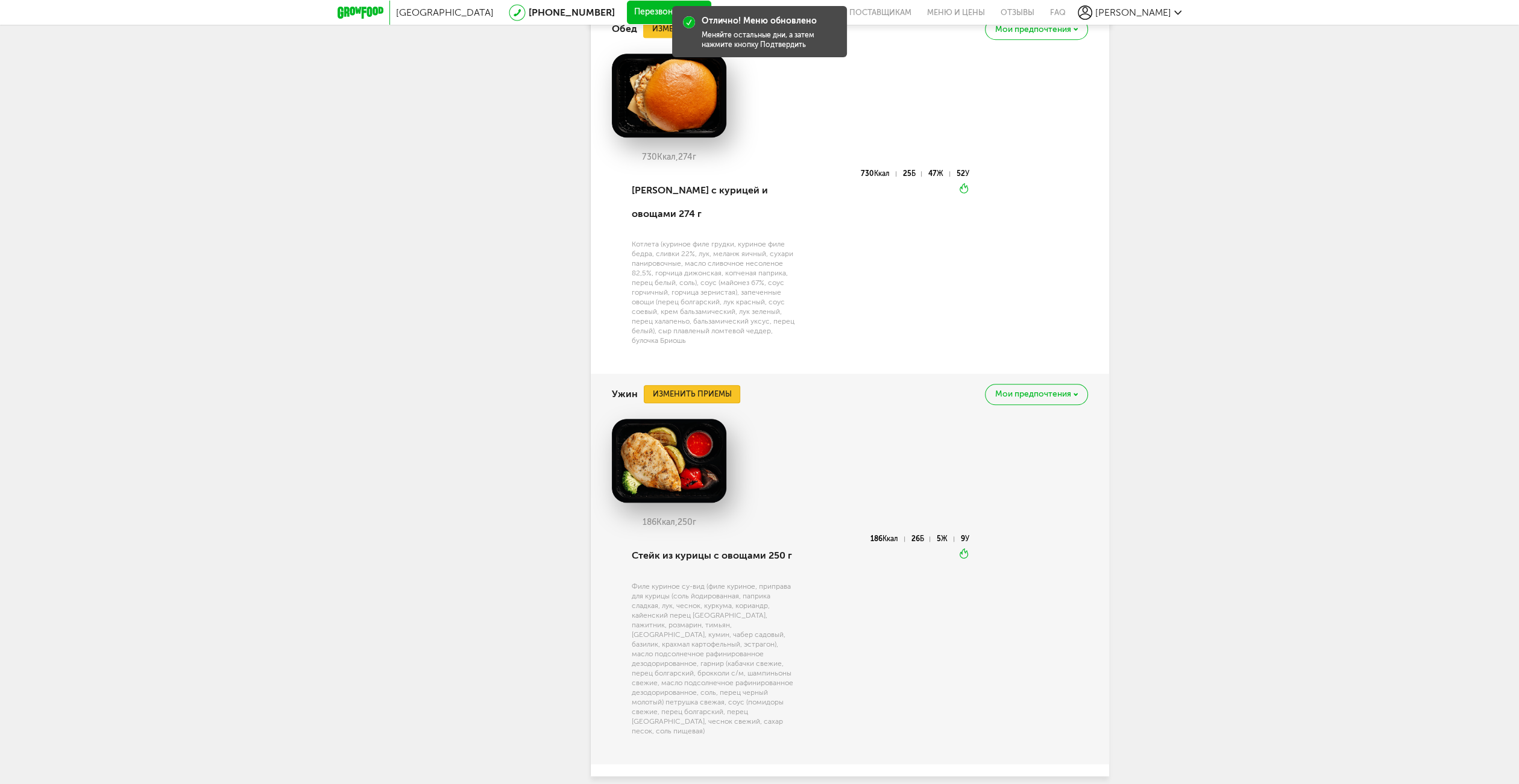
click at [702, 399] on button "Изменить приемы" at bounding box center [692, 394] width 97 height 18
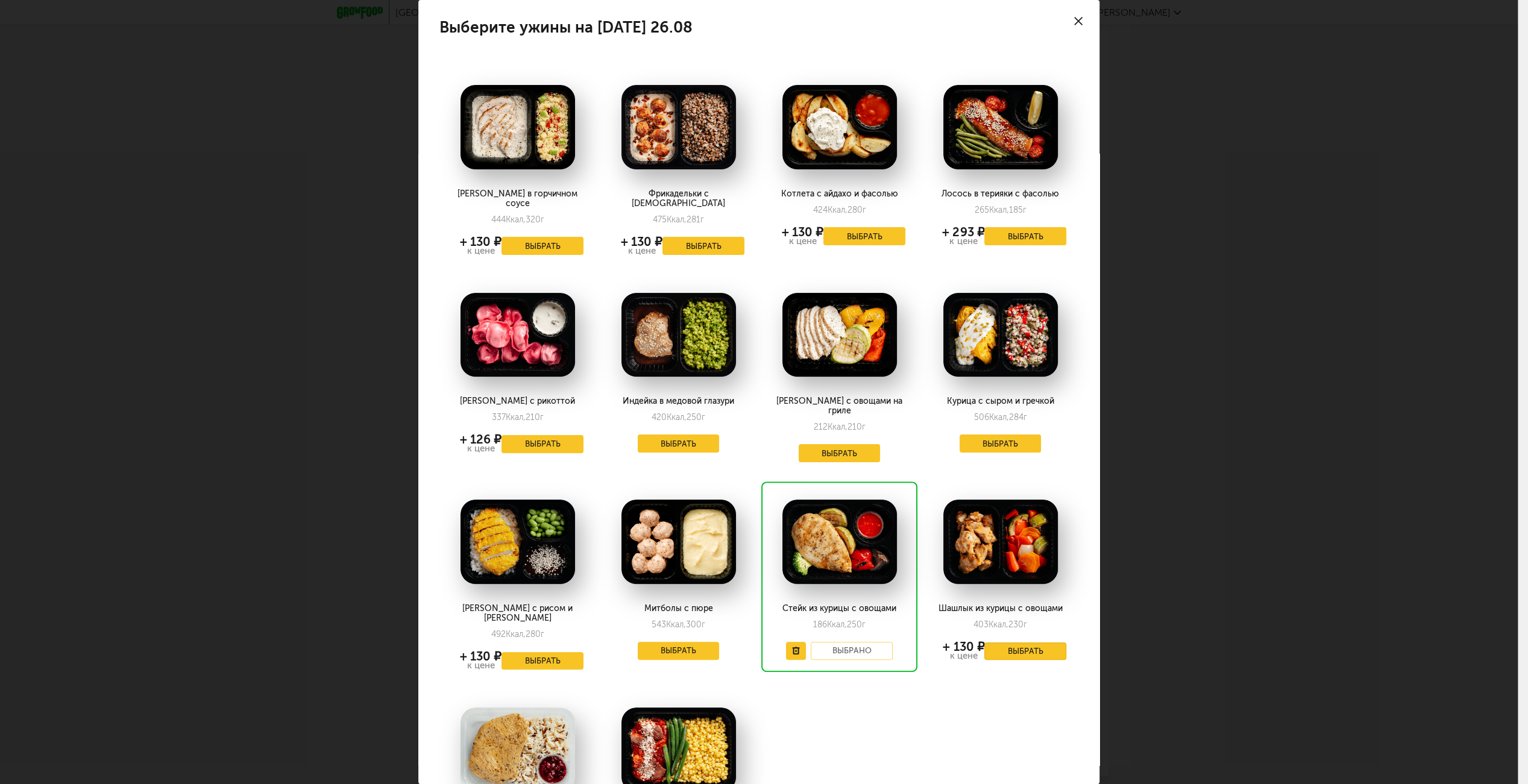
click at [1001, 643] on button "Выбрать" at bounding box center [1025, 651] width 82 height 18
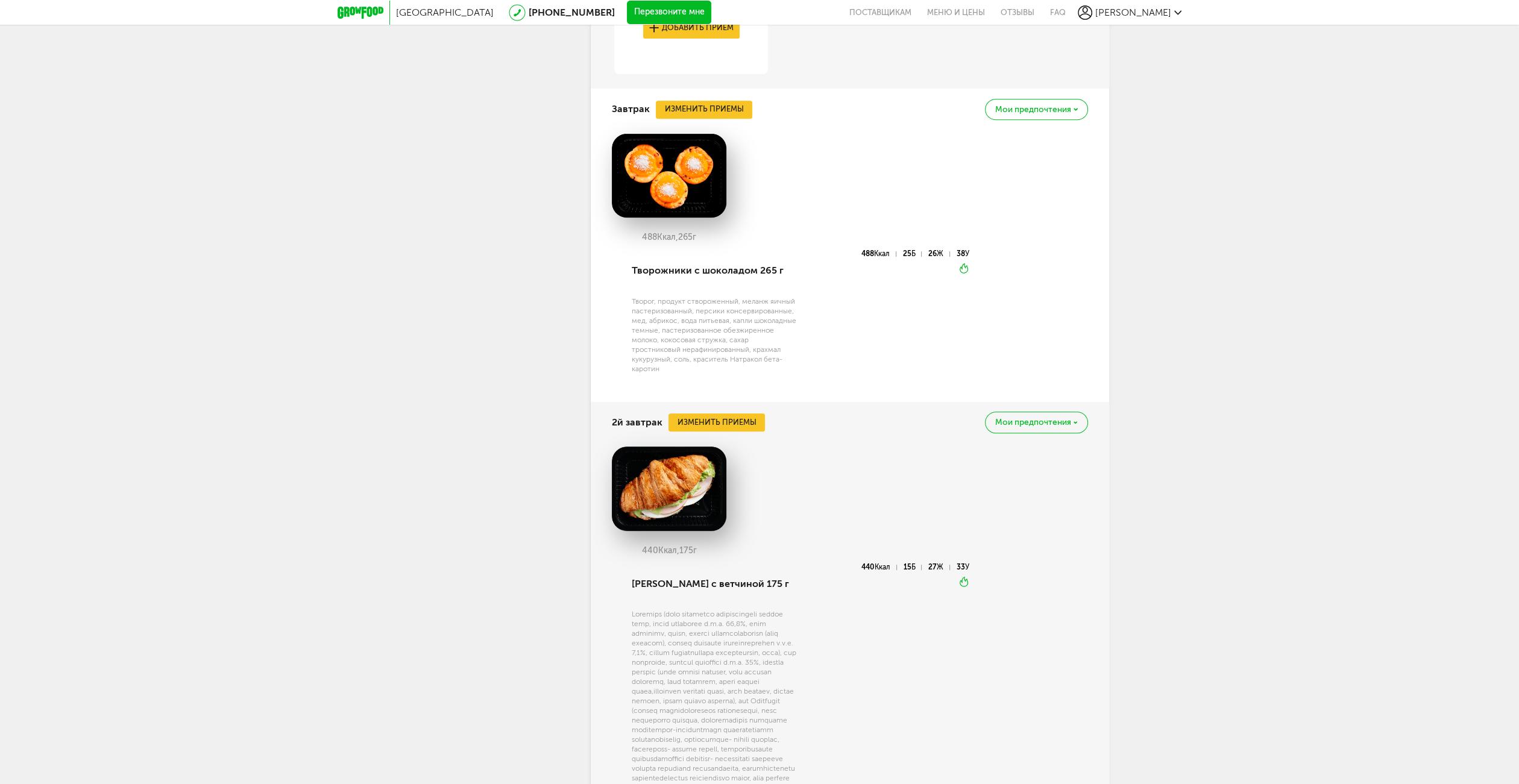
scroll to position [0, 0]
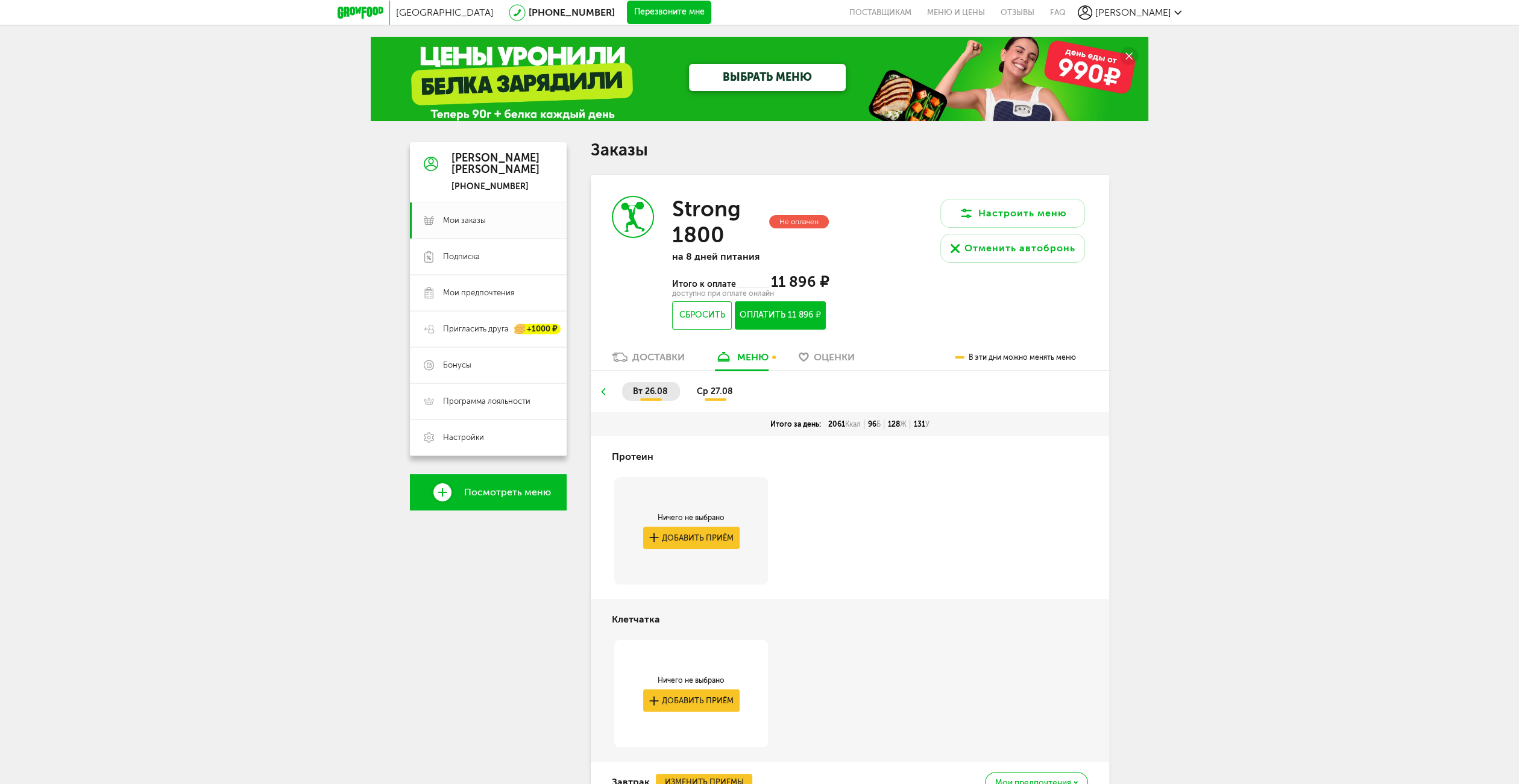
click at [720, 389] on span "ср 27.08" at bounding box center [715, 391] width 36 height 10
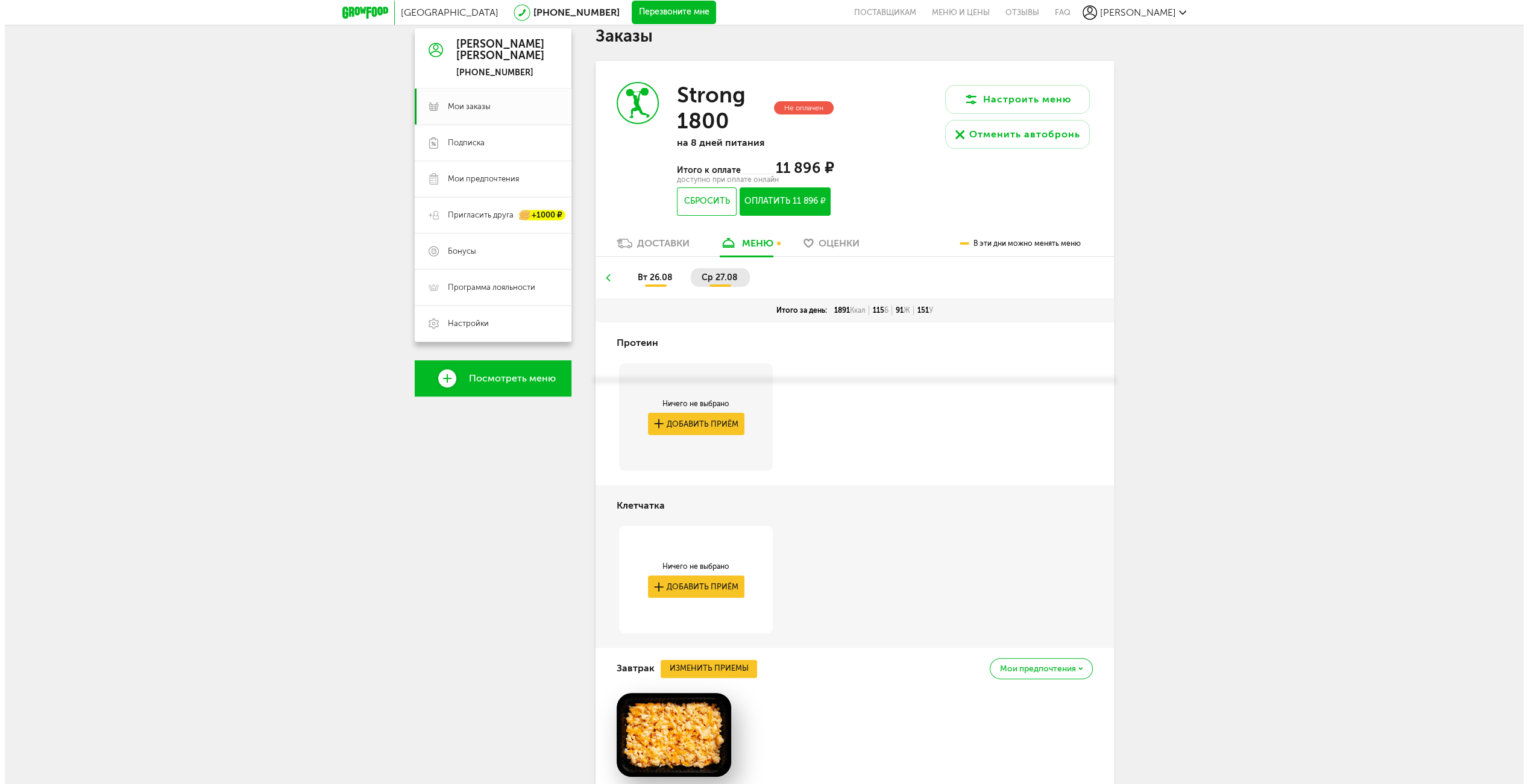
scroll to position [662, 0]
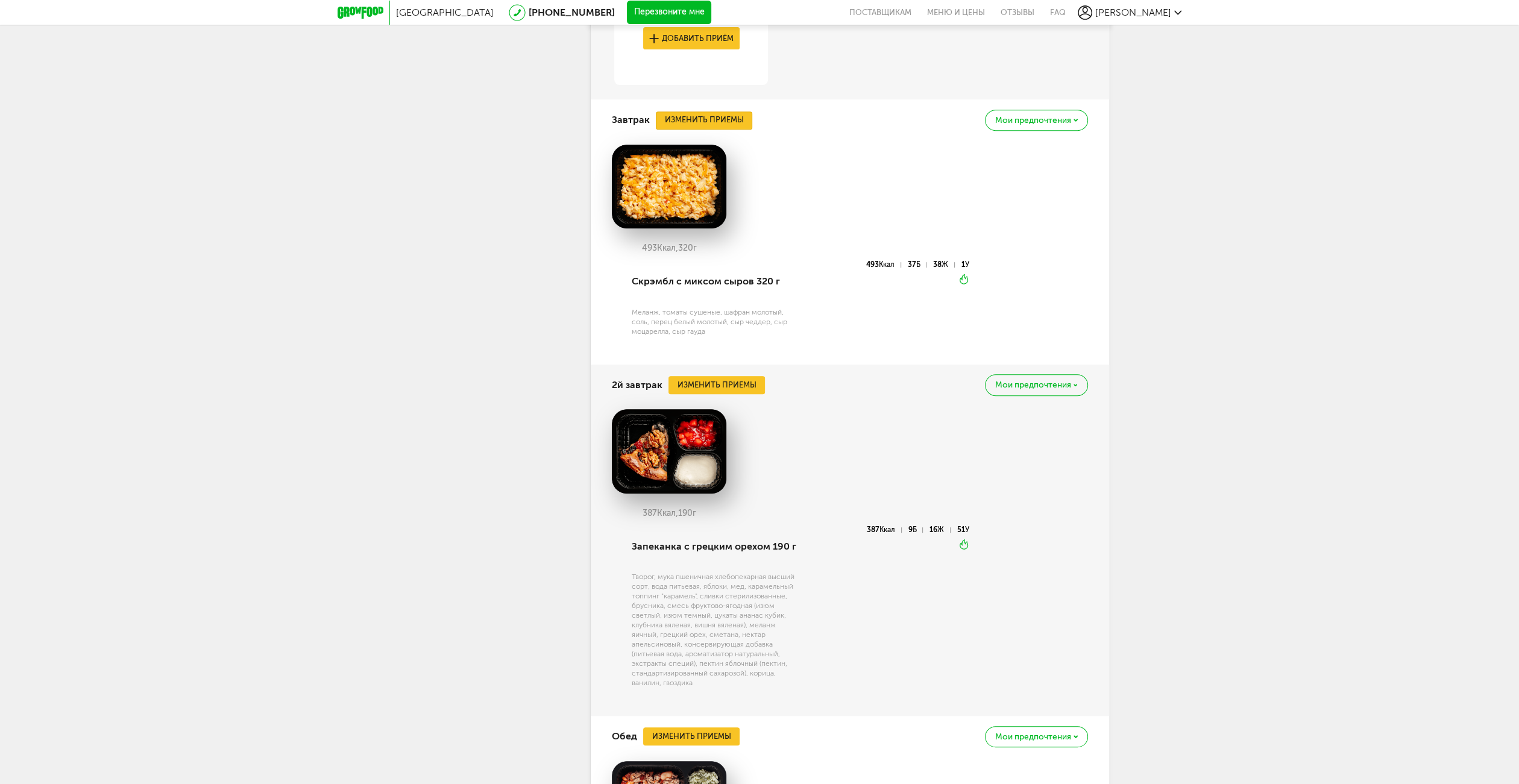
click at [729, 117] on button "Изменить приемы" at bounding box center [704, 120] width 97 height 18
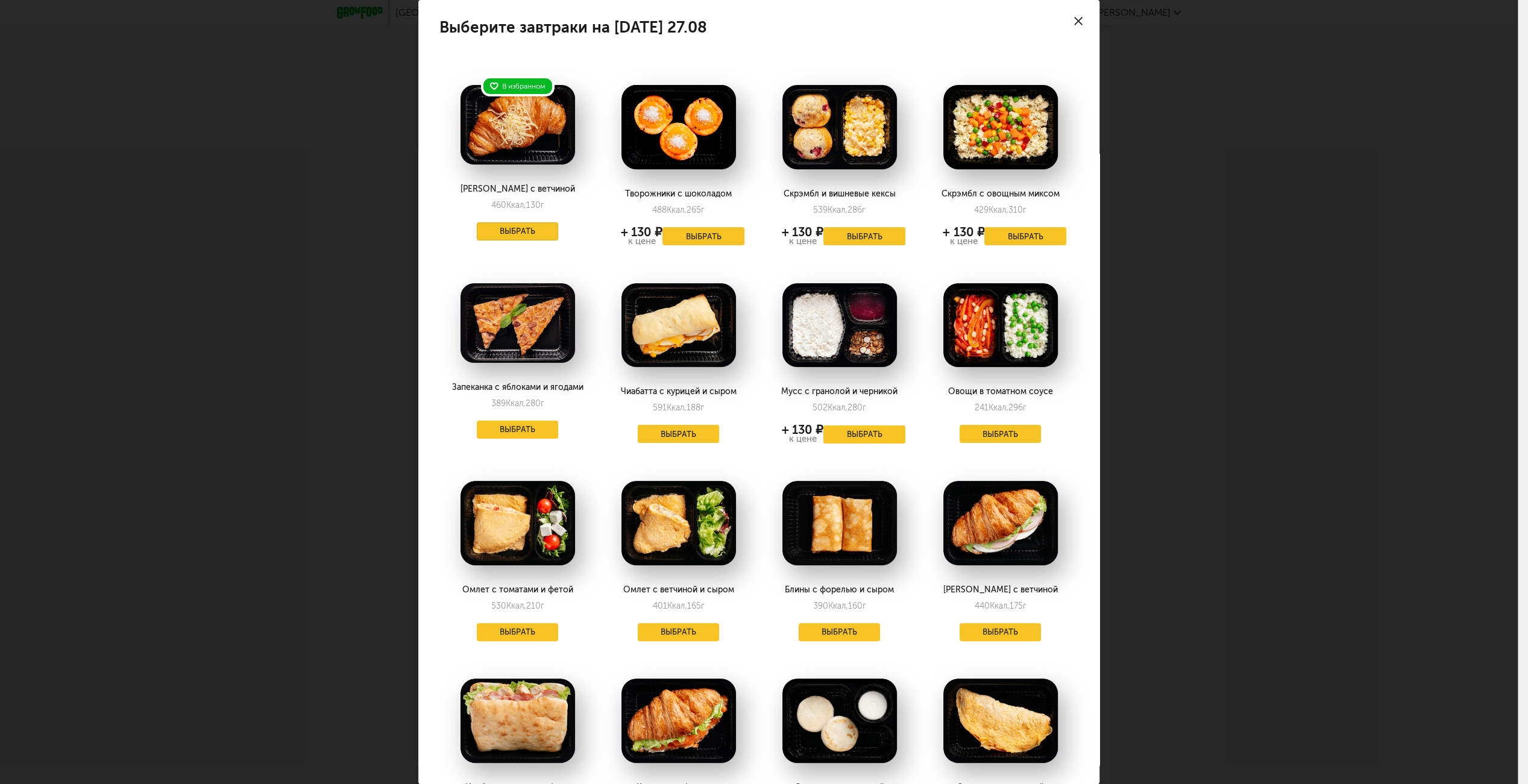
click at [538, 226] on button "Выбрать" at bounding box center [517, 231] width 82 height 18
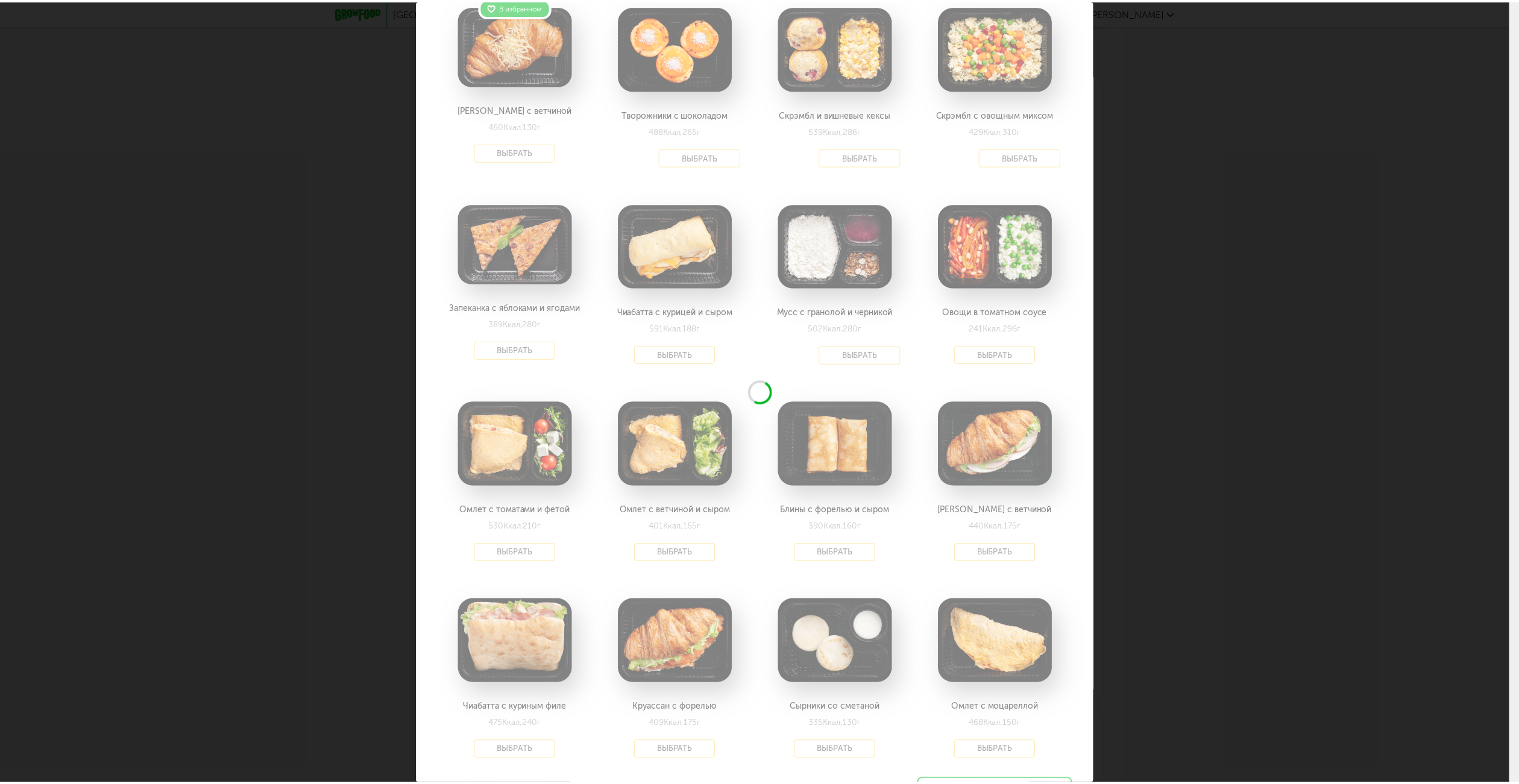
scroll to position [343, 0]
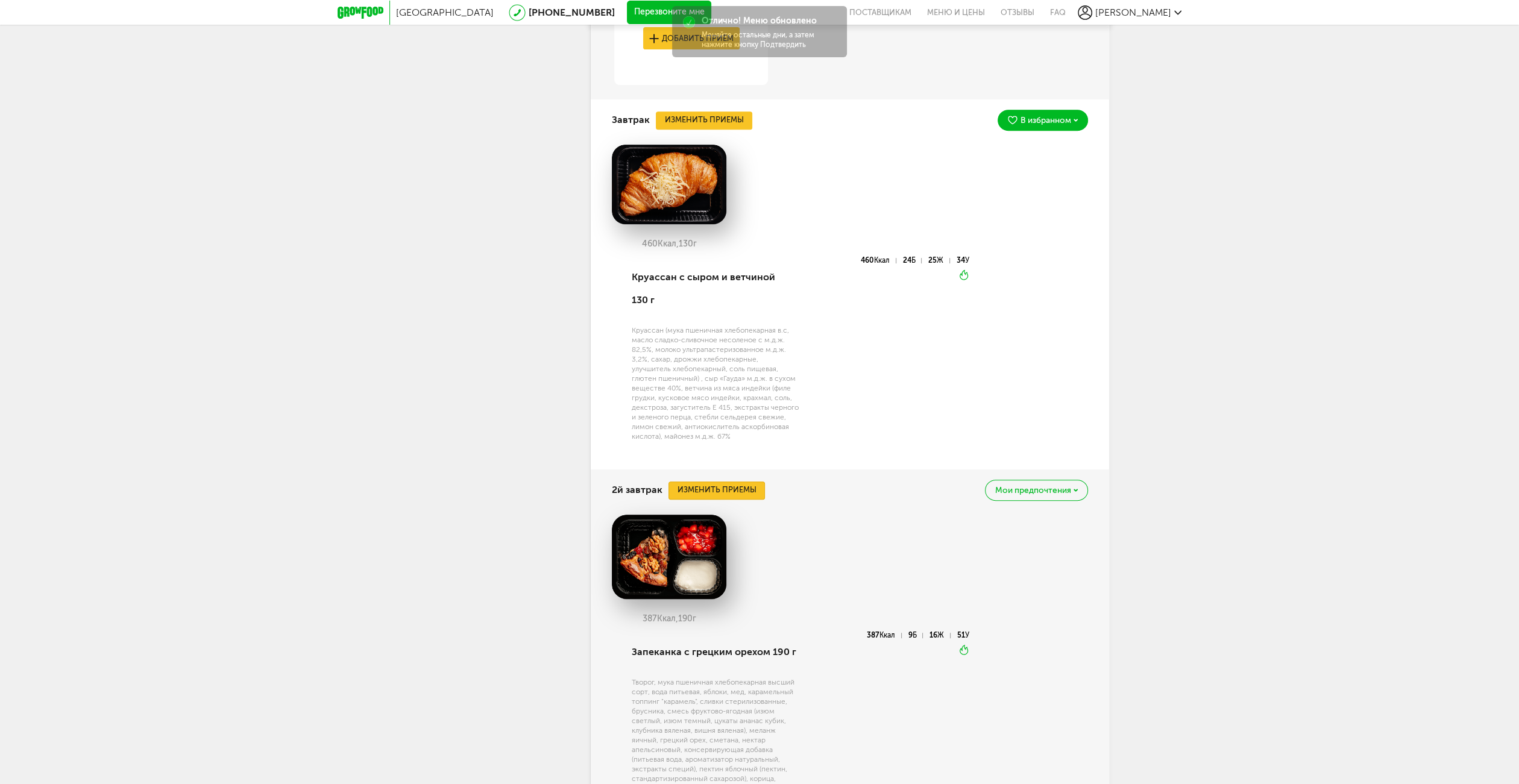
click at [762, 481] on button "Изменить приемы" at bounding box center [716, 490] width 97 height 18
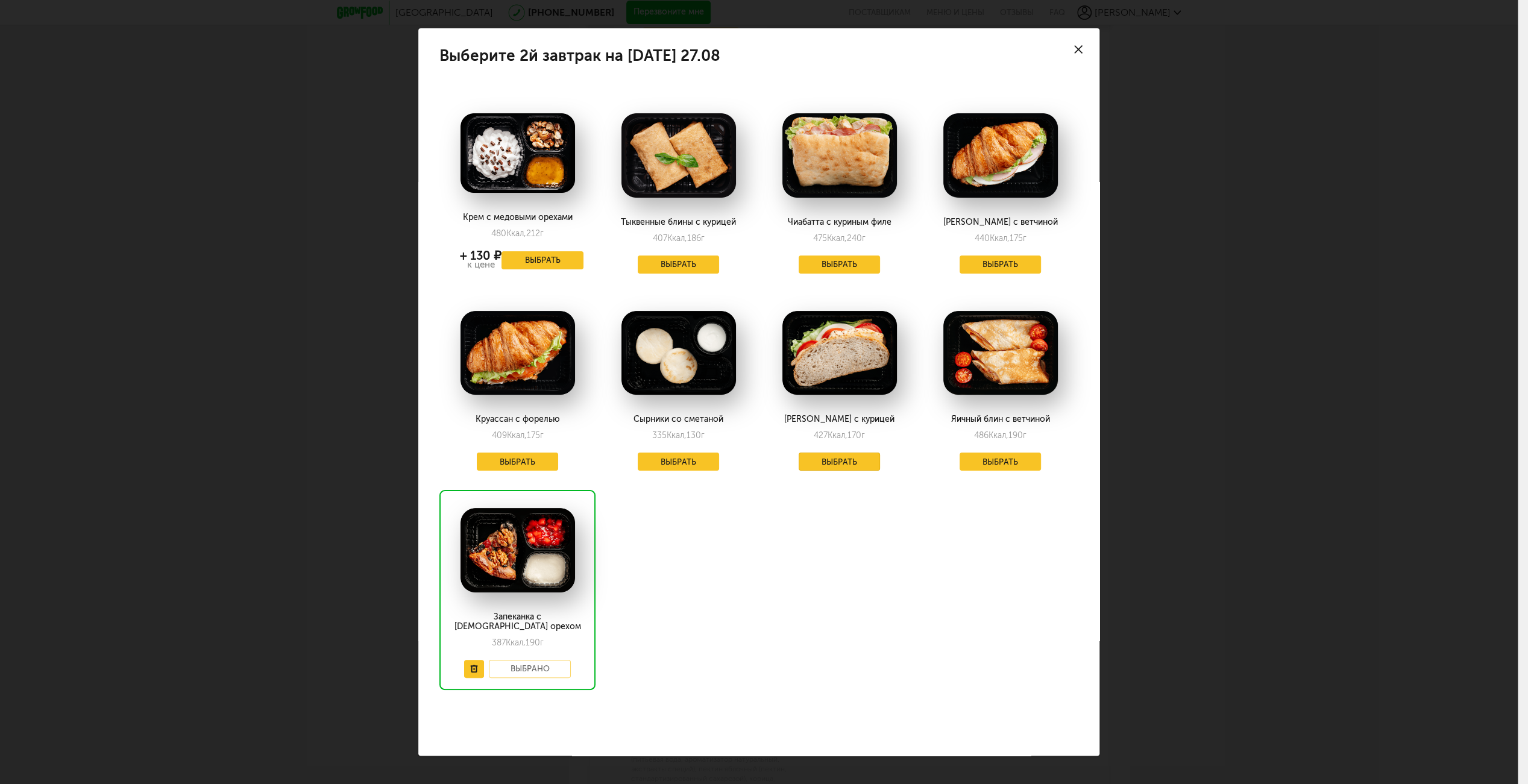
click at [824, 461] on button "Выбрать" at bounding box center [839, 461] width 82 height 18
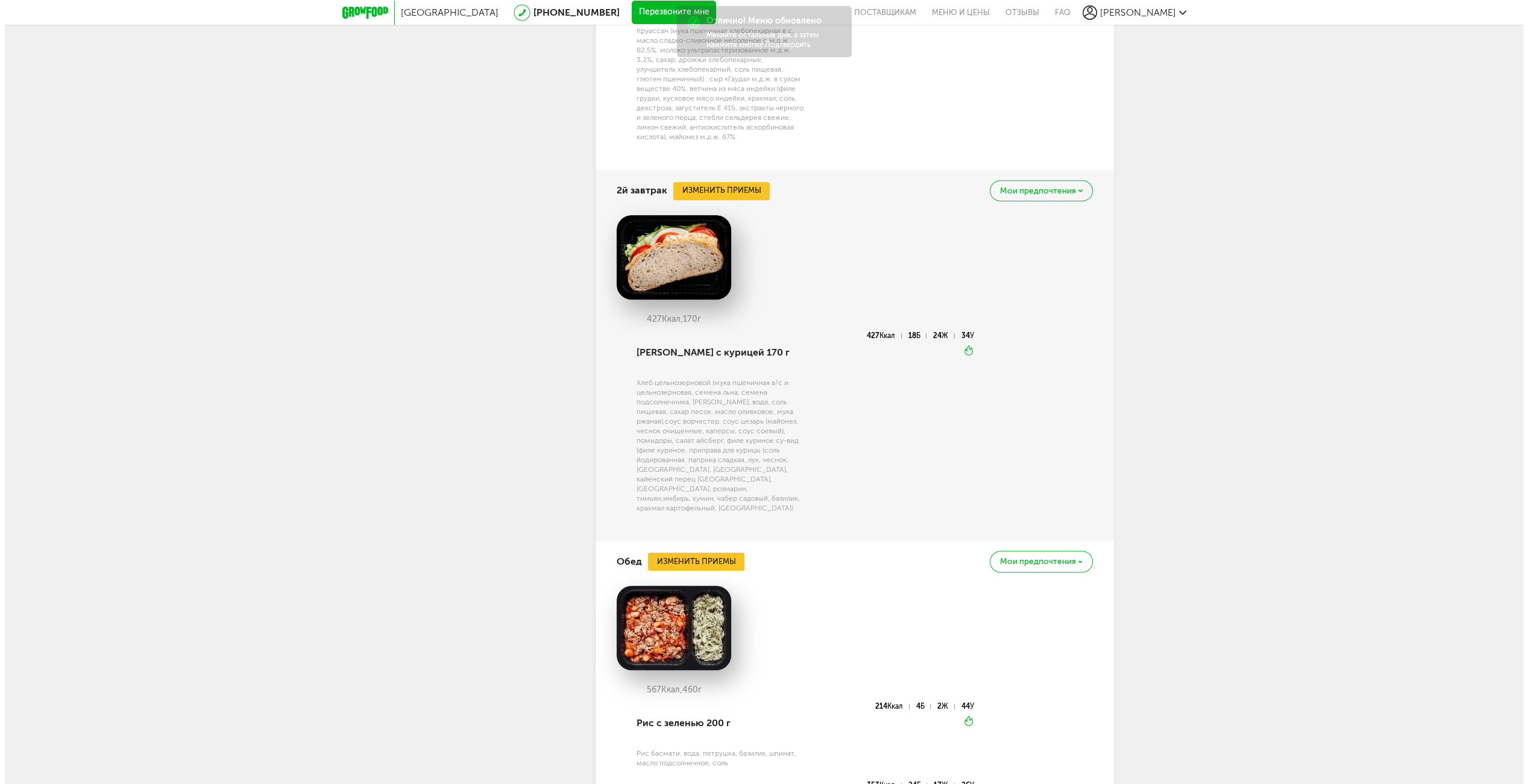
scroll to position [1145, 0]
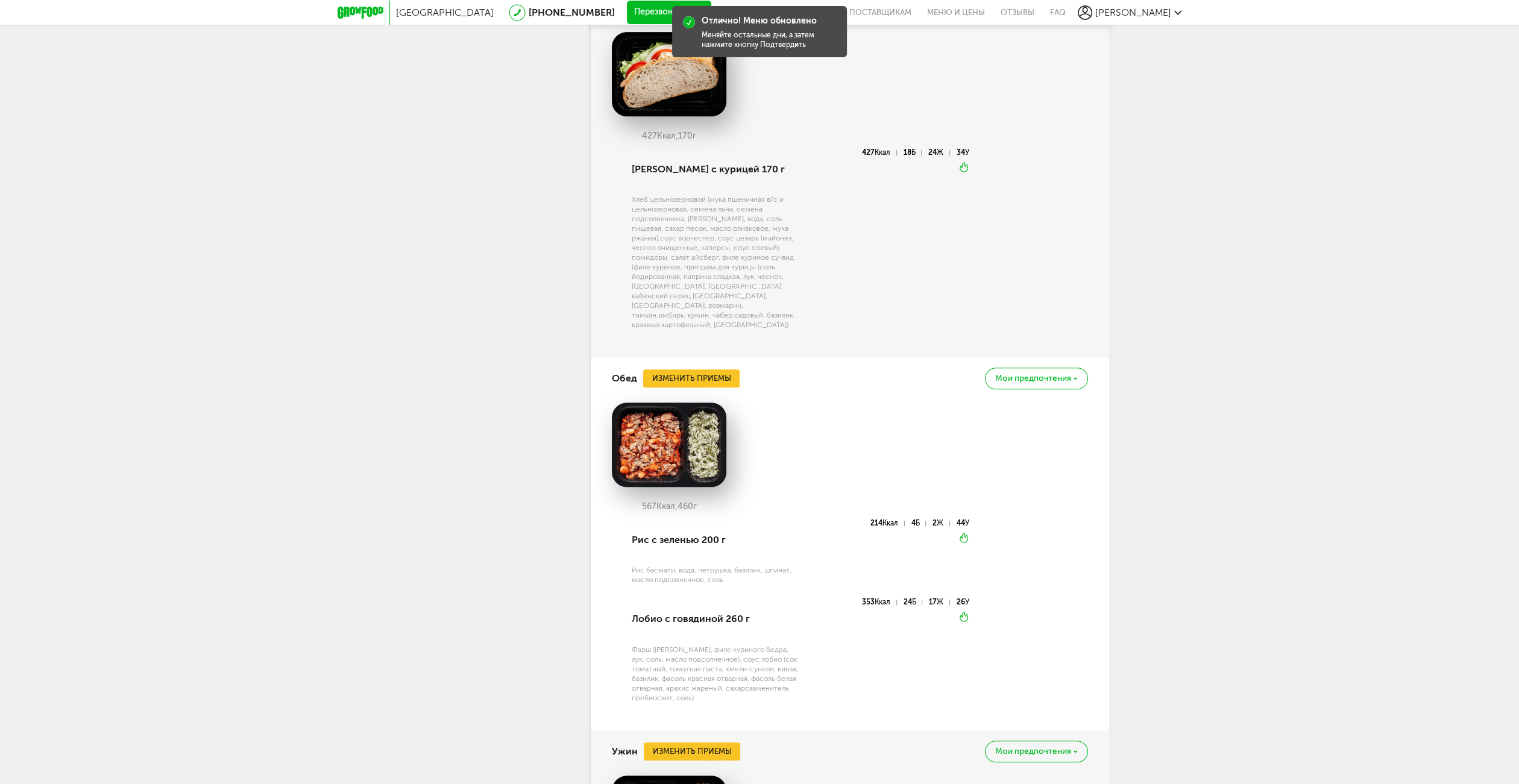
click at [711, 399] on div "567 Ккал, 460 г Рис с зеленью 200 г Рис басмати, вода, петрушка, базилик, шпина…" at bounding box center [850, 564] width 476 height 331
click at [710, 358] on div "Обед Изменить приемы [PERSON_NAME] предпочтения" at bounding box center [850, 378] width 476 height 41
click at [710, 370] on button "Изменить приемы" at bounding box center [691, 378] width 97 height 18
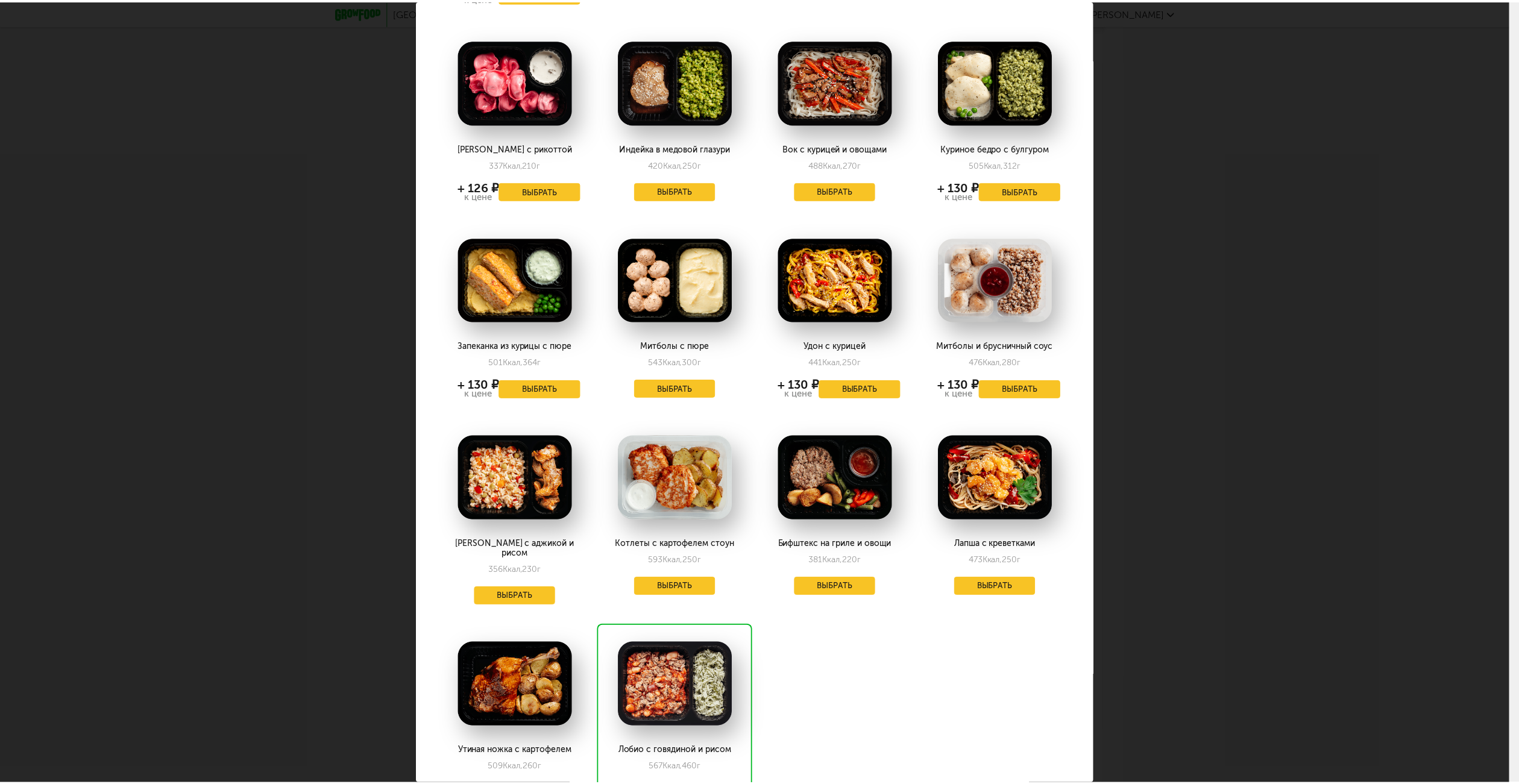
scroll to position [301, 0]
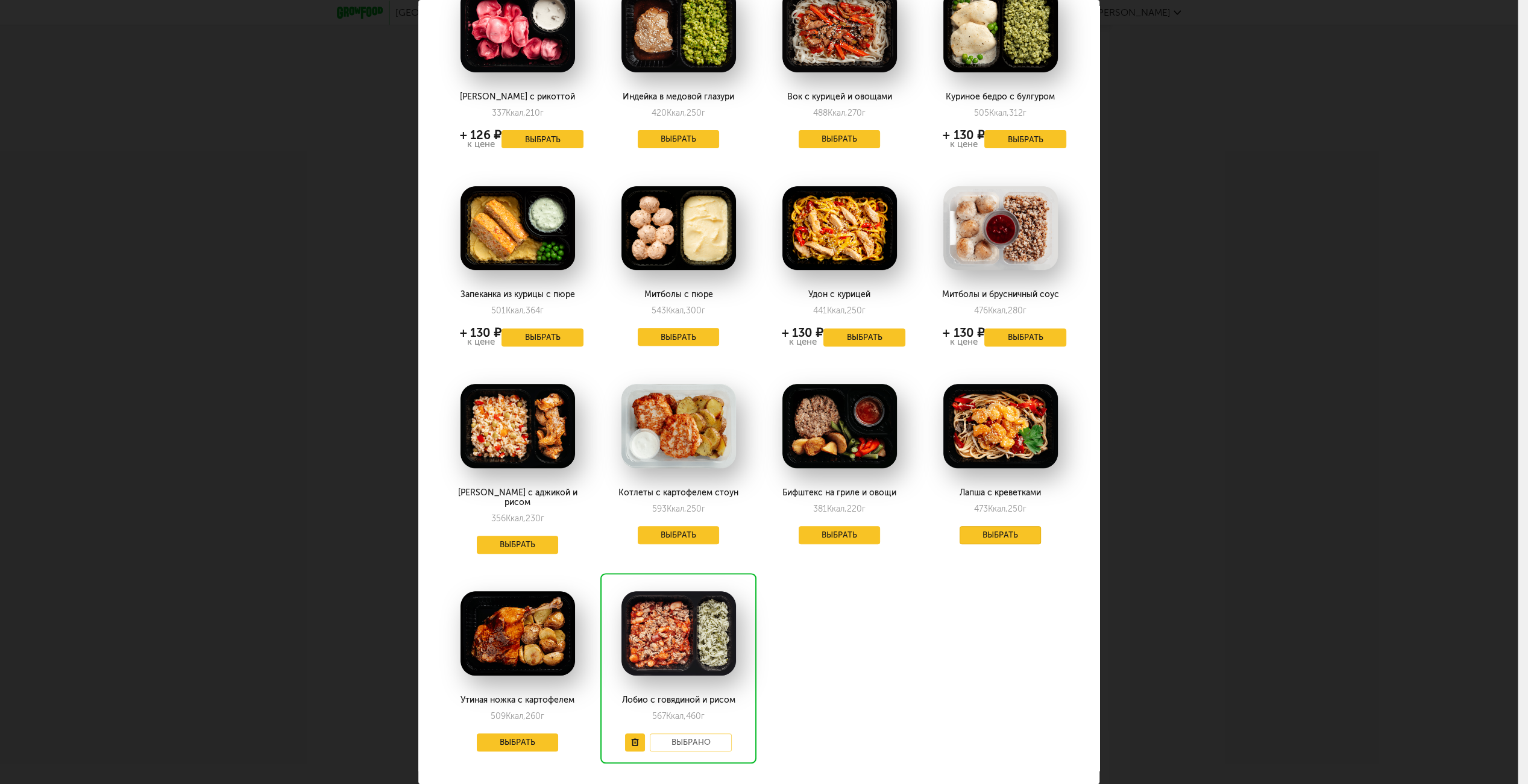
click at [960, 526] on button "Выбрать" at bounding box center [1000, 535] width 82 height 18
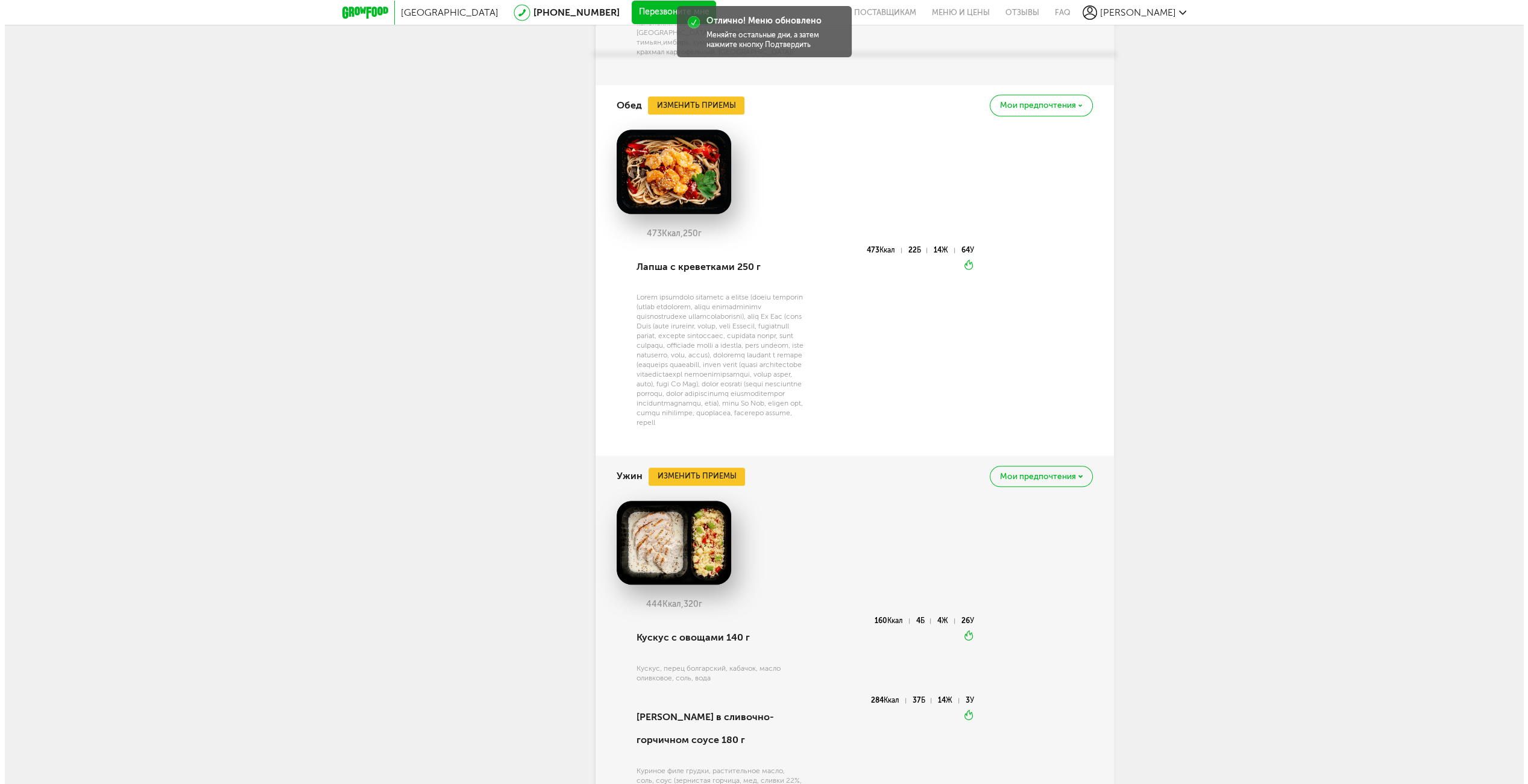
scroll to position [1446, 0]
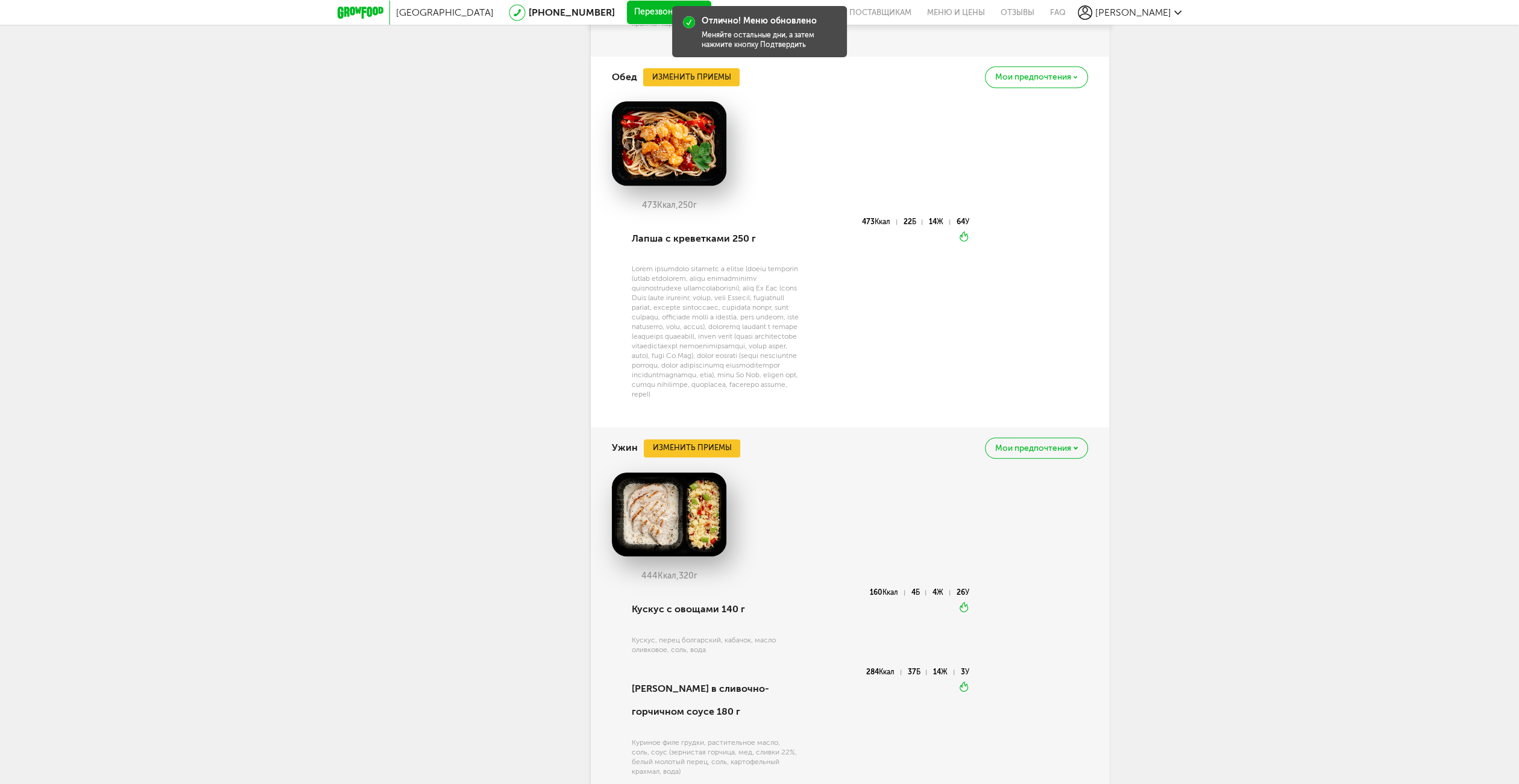
click at [704, 457] on div "Ужин Изменить приемы Мои предпочтения" at bounding box center [850, 448] width 476 height 41
click at [699, 444] on button "Изменить приемы" at bounding box center [692, 448] width 97 height 18
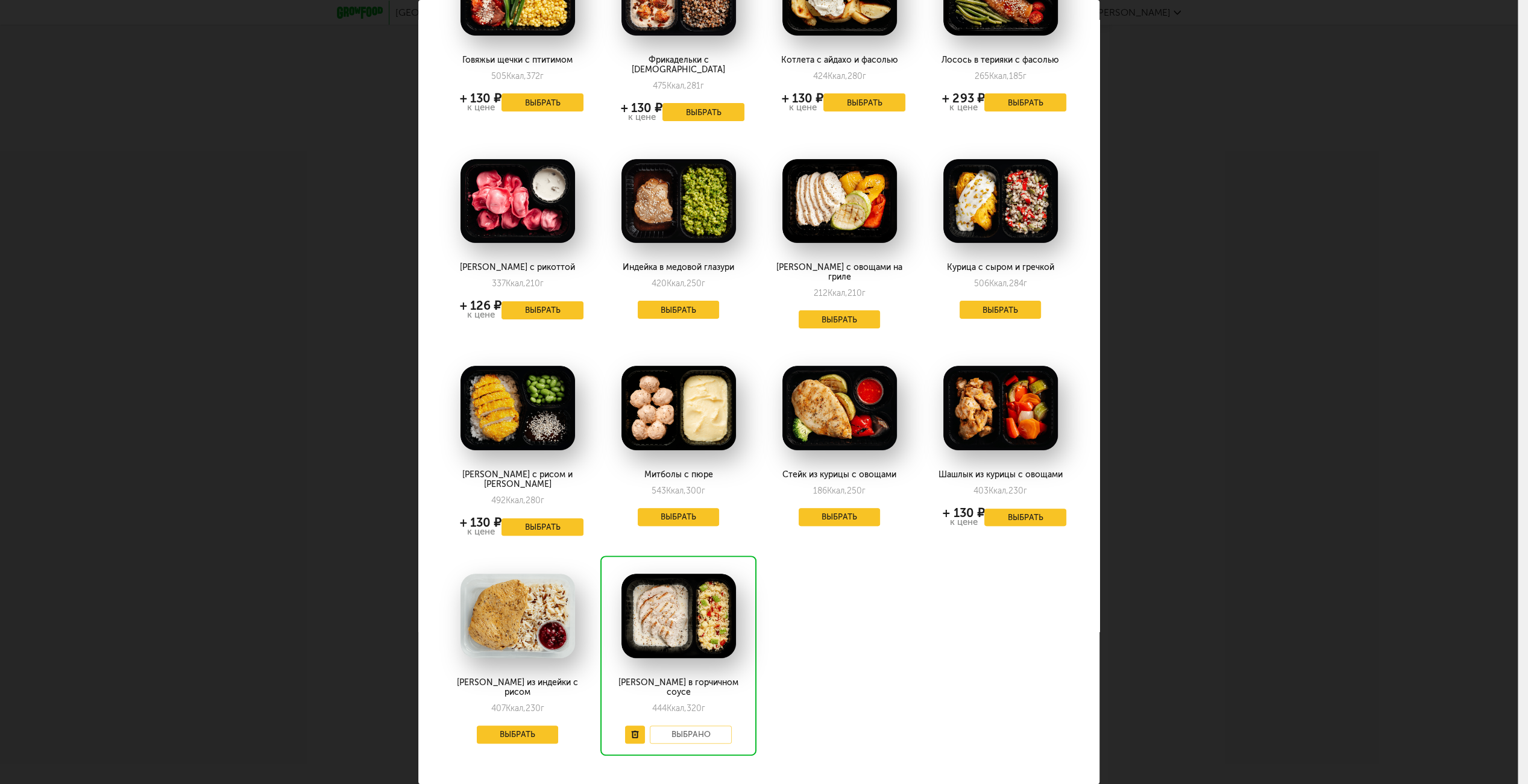
scroll to position [141, 0]
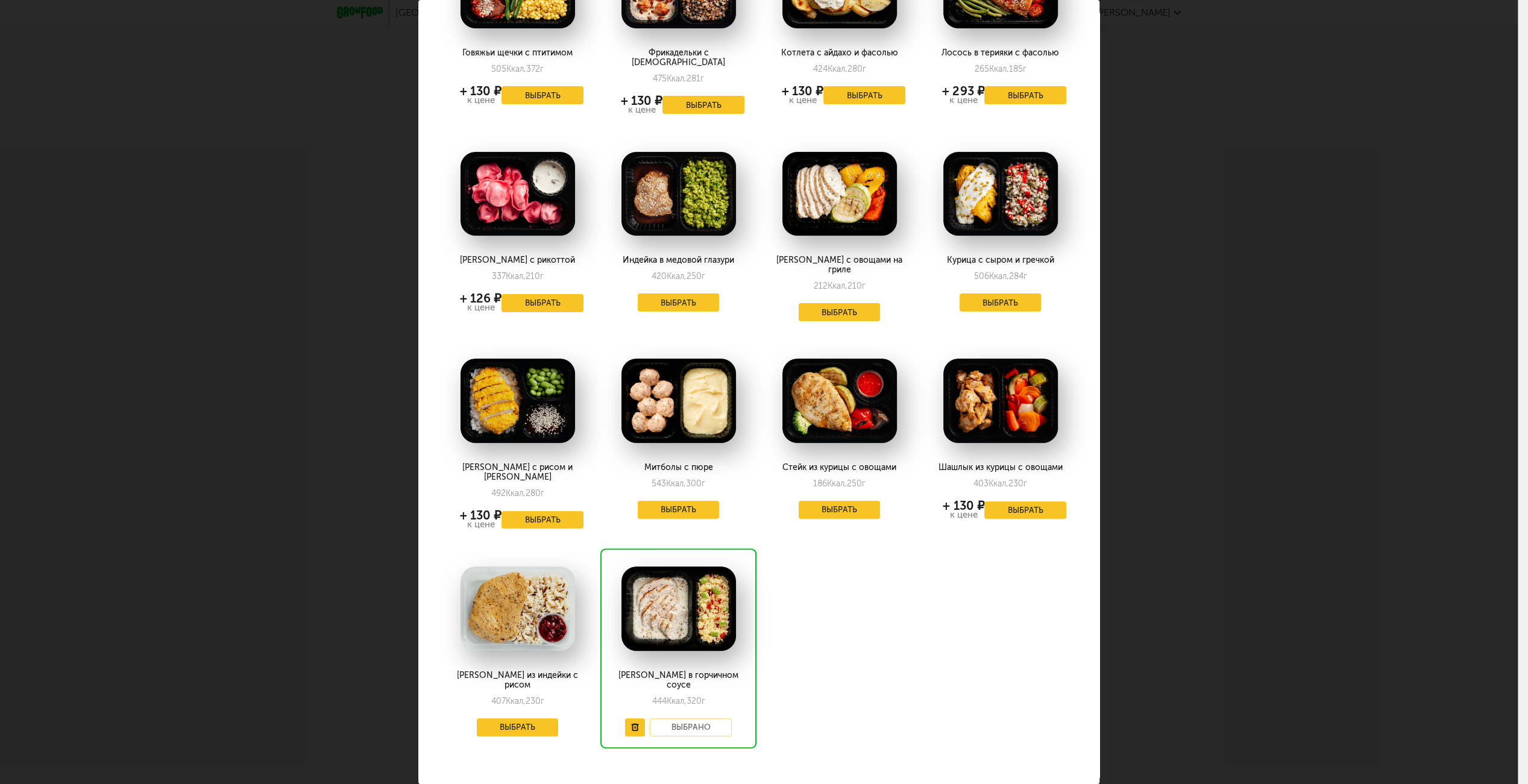
click at [957, 579] on div "Говяжьи щечки с птитимом 505 Ккал, 372 г + 130 ₽ к цене Выбрать Фрикадельки с г…" at bounding box center [758, 340] width 644 height 829
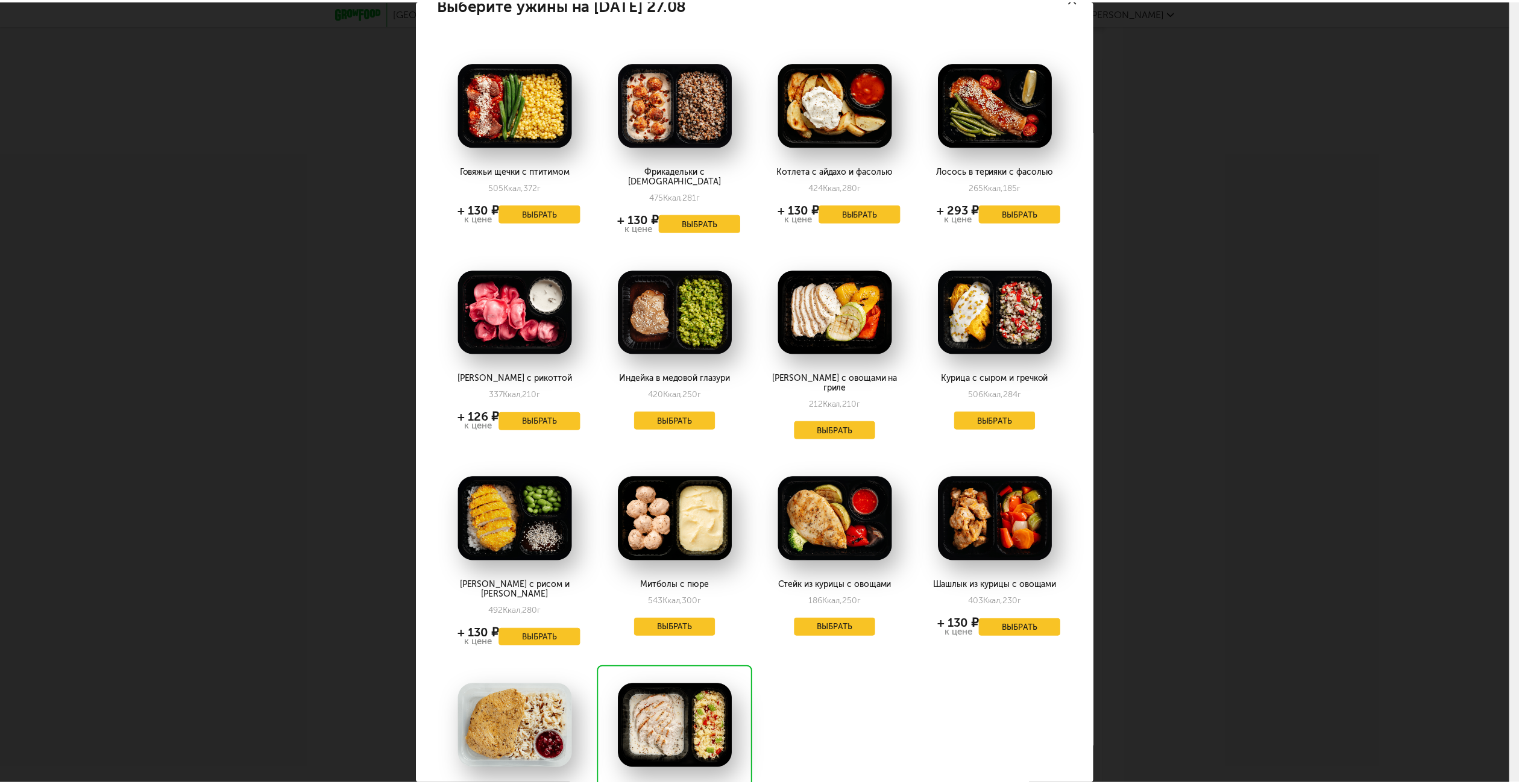
scroll to position [0, 0]
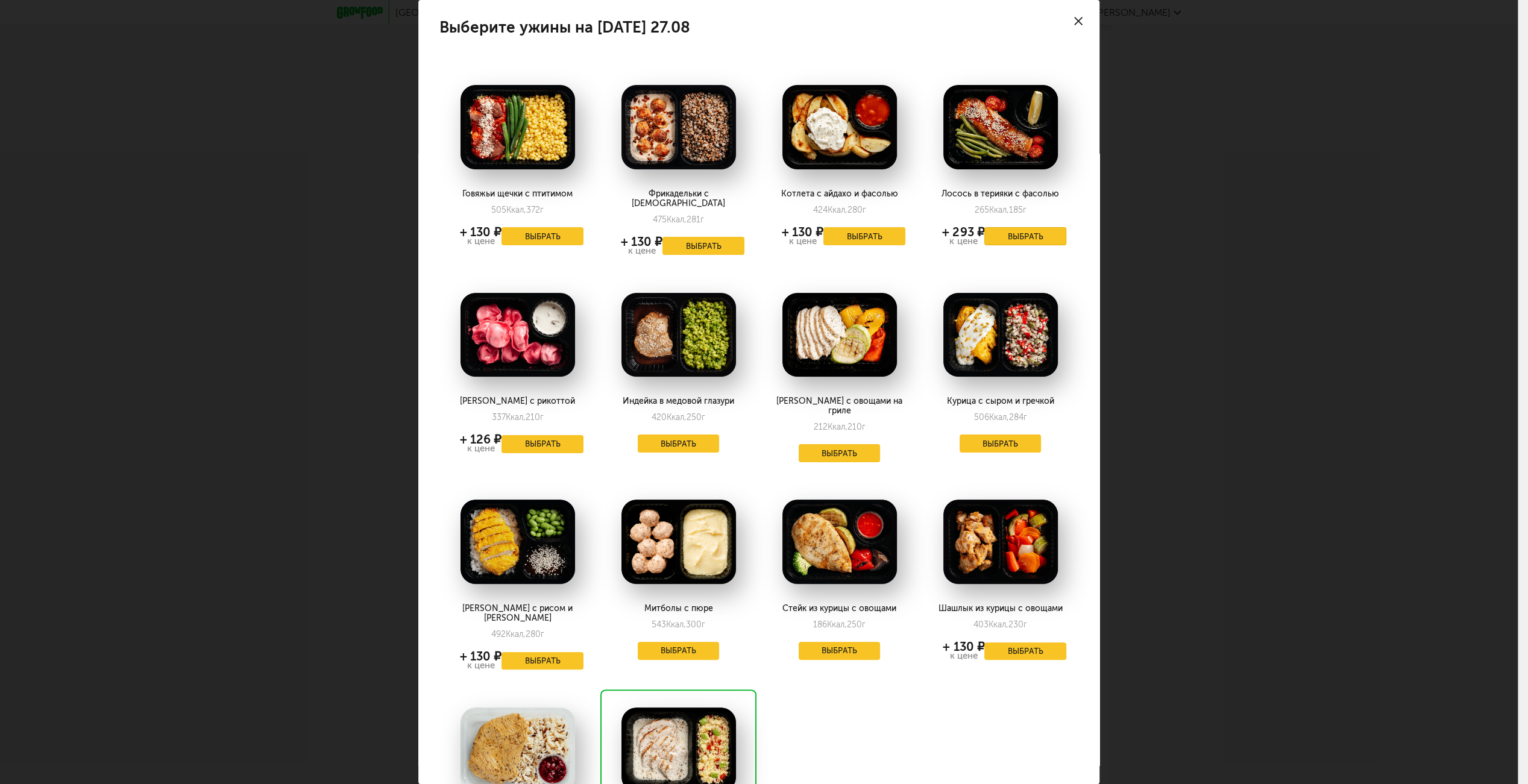
click at [991, 233] on button "Выбрать" at bounding box center [1025, 236] width 82 height 18
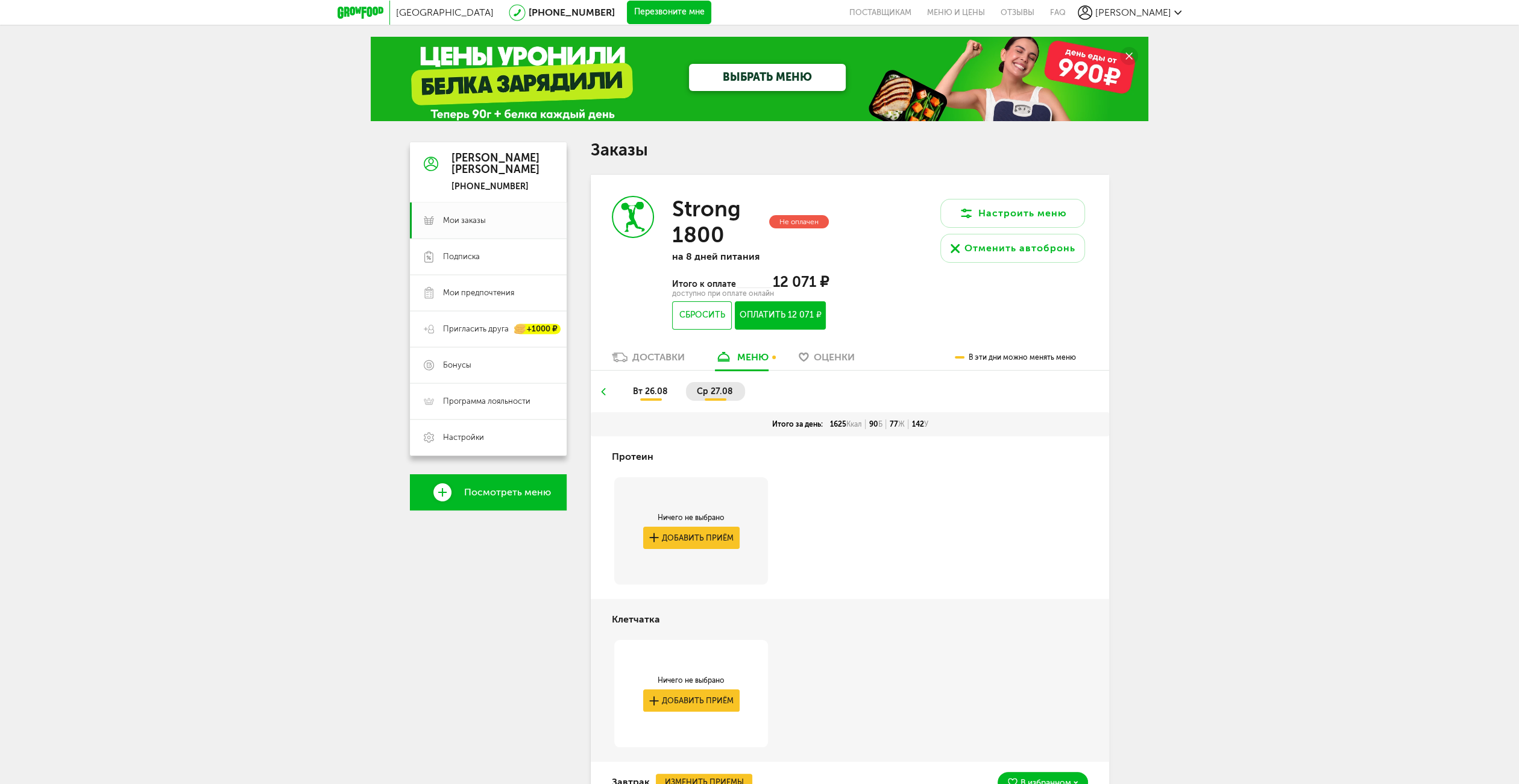
click at [678, 365] on link "Доставки" at bounding box center [648, 360] width 85 height 19
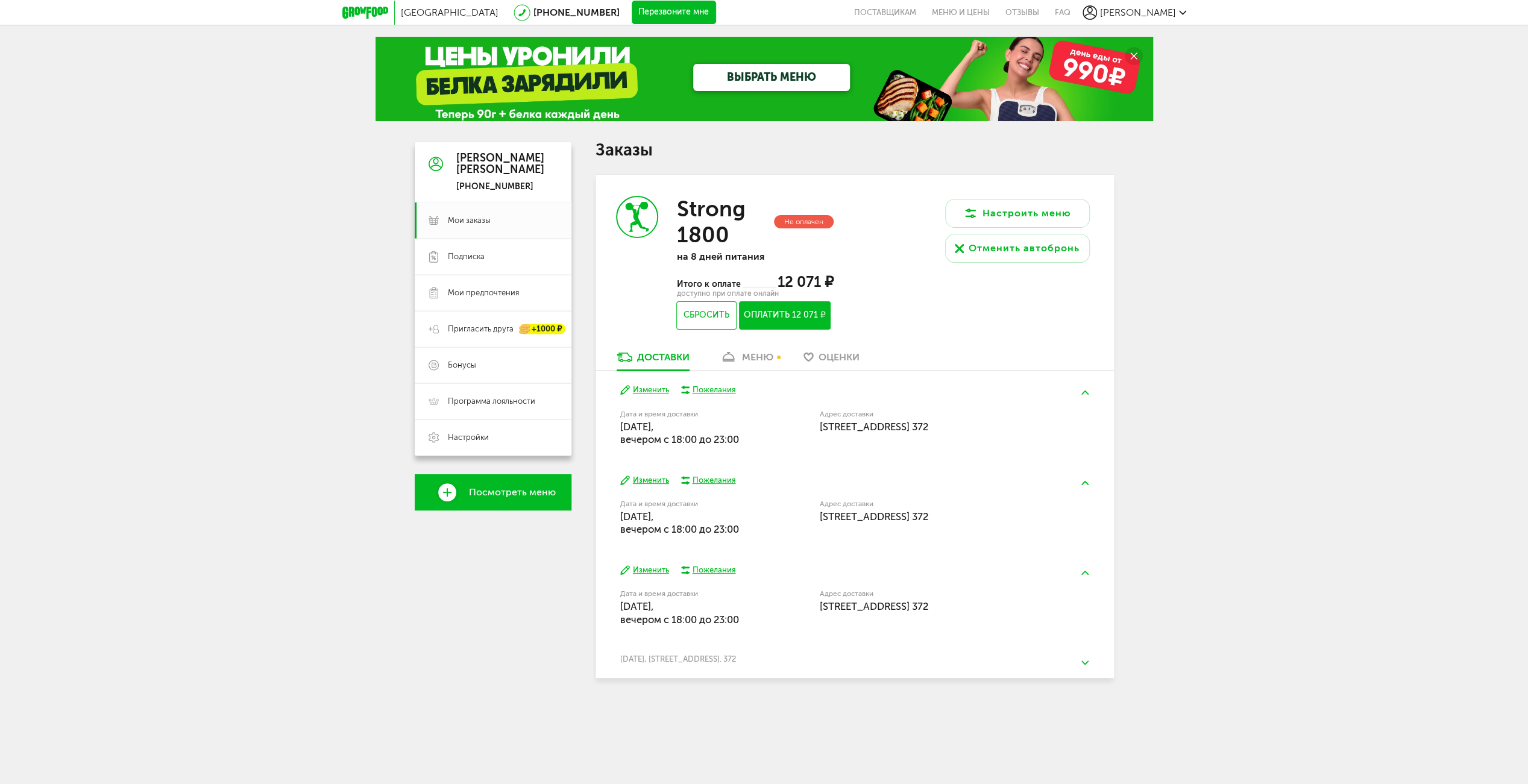
click at [688, 394] on button "Пожелания" at bounding box center [708, 390] width 55 height 11
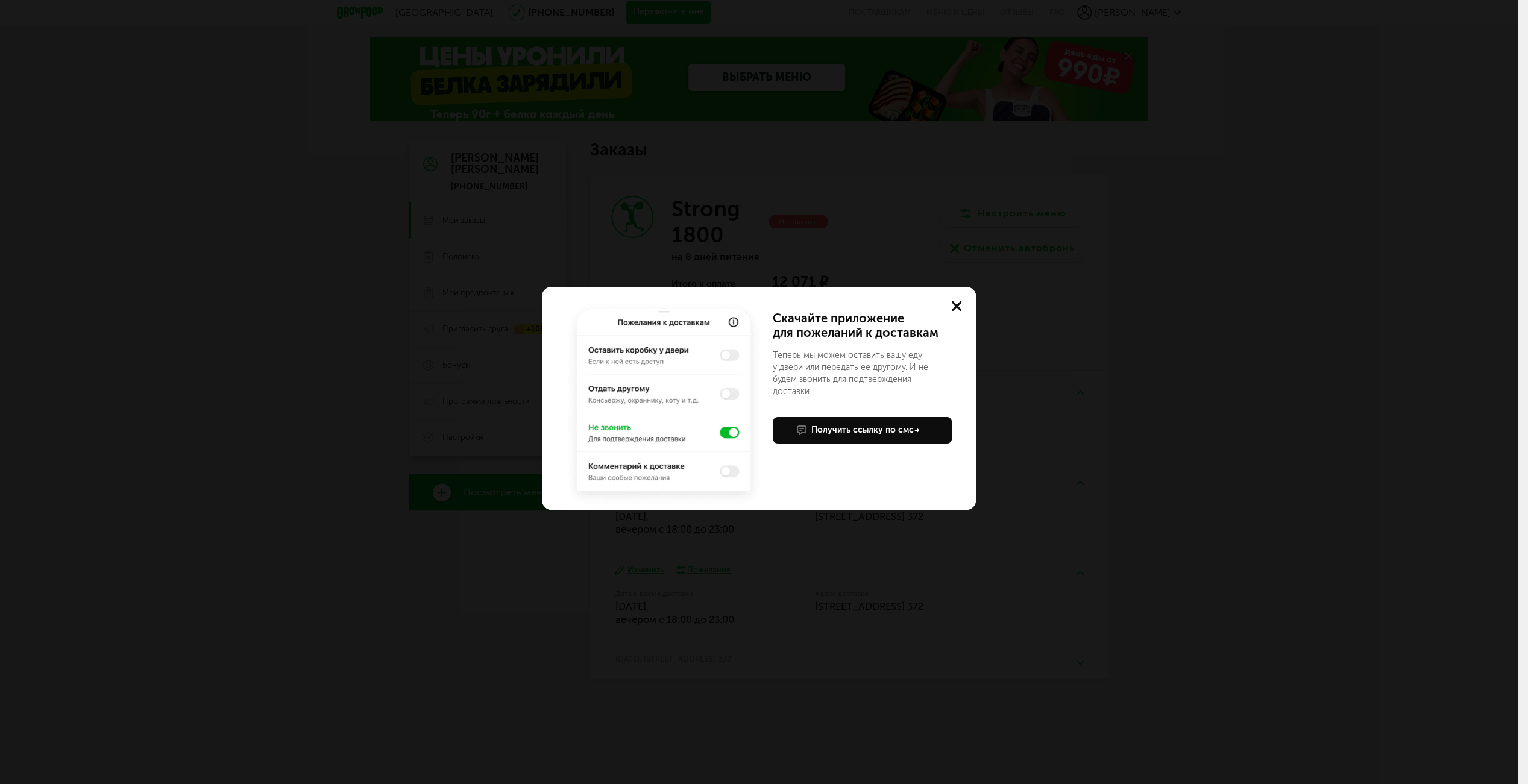
click at [955, 304] on use at bounding box center [957, 306] width 10 height 10
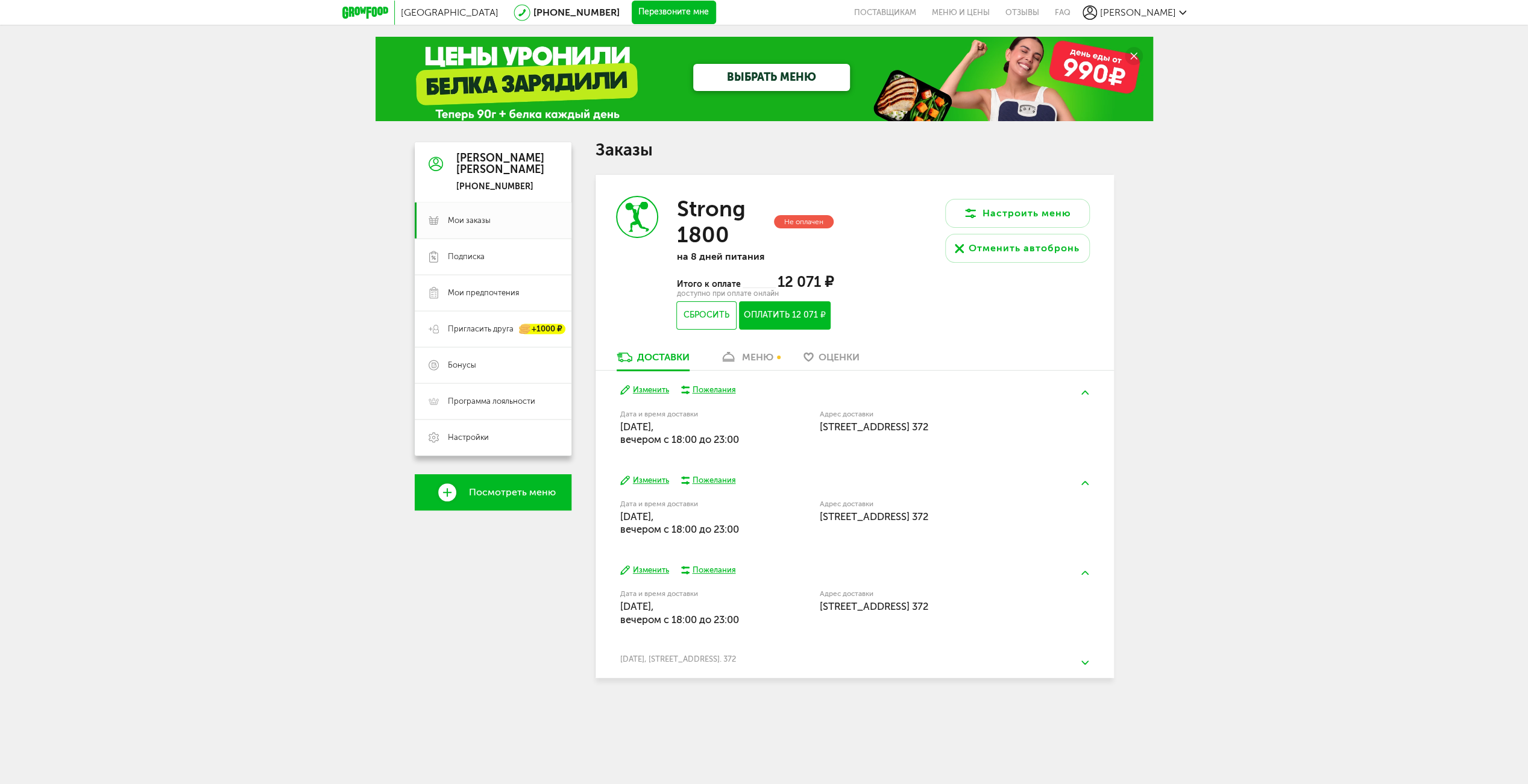
click at [653, 386] on button "Изменить" at bounding box center [644, 390] width 49 height 12
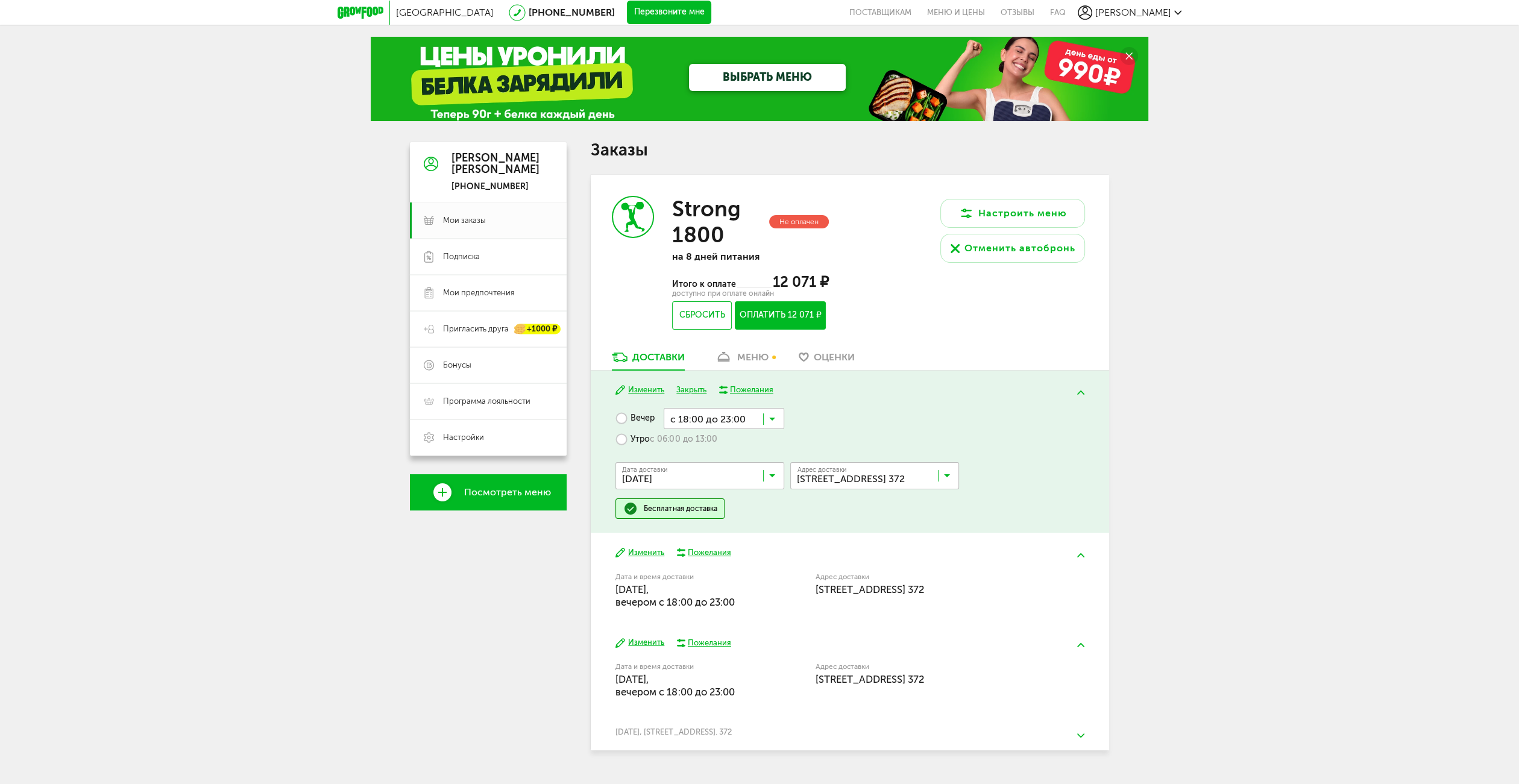
click at [758, 424] on input "Search for option" at bounding box center [724, 418] width 121 height 20
click at [999, 438] on div "Вечер с 18:00 до 23:00 Загрузка... с 18:00 до 23:00 с 18:00 до 21:00 с 19:00 до…" at bounding box center [849, 463] width 468 height 111
click at [846, 415] on div "Вечер с 18:00 до 23:00 Загрузка... Утро с 06:00 до 13:00 Дата доставки [DATE] З…" at bounding box center [849, 463] width 468 height 111
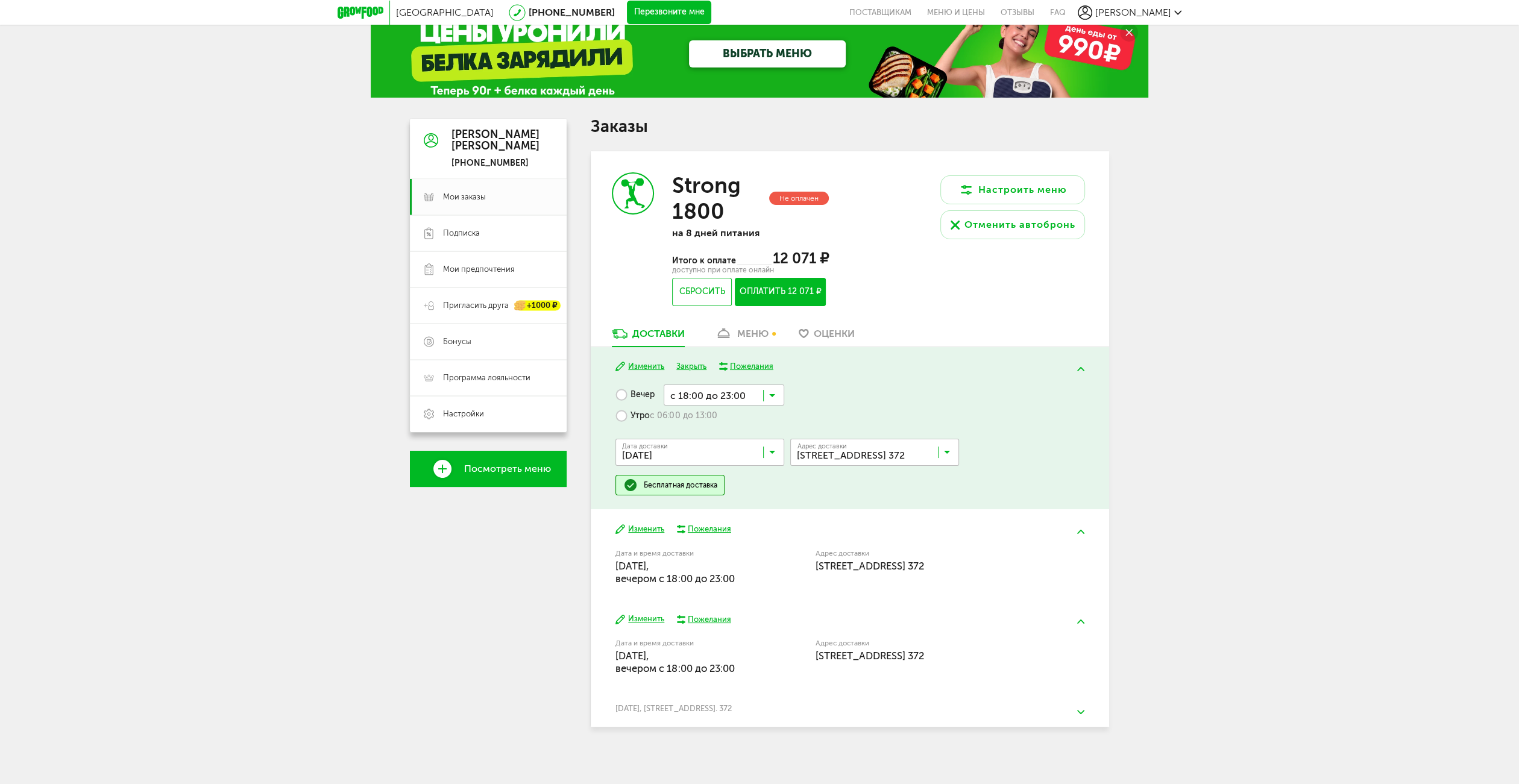
scroll to position [26, 0]
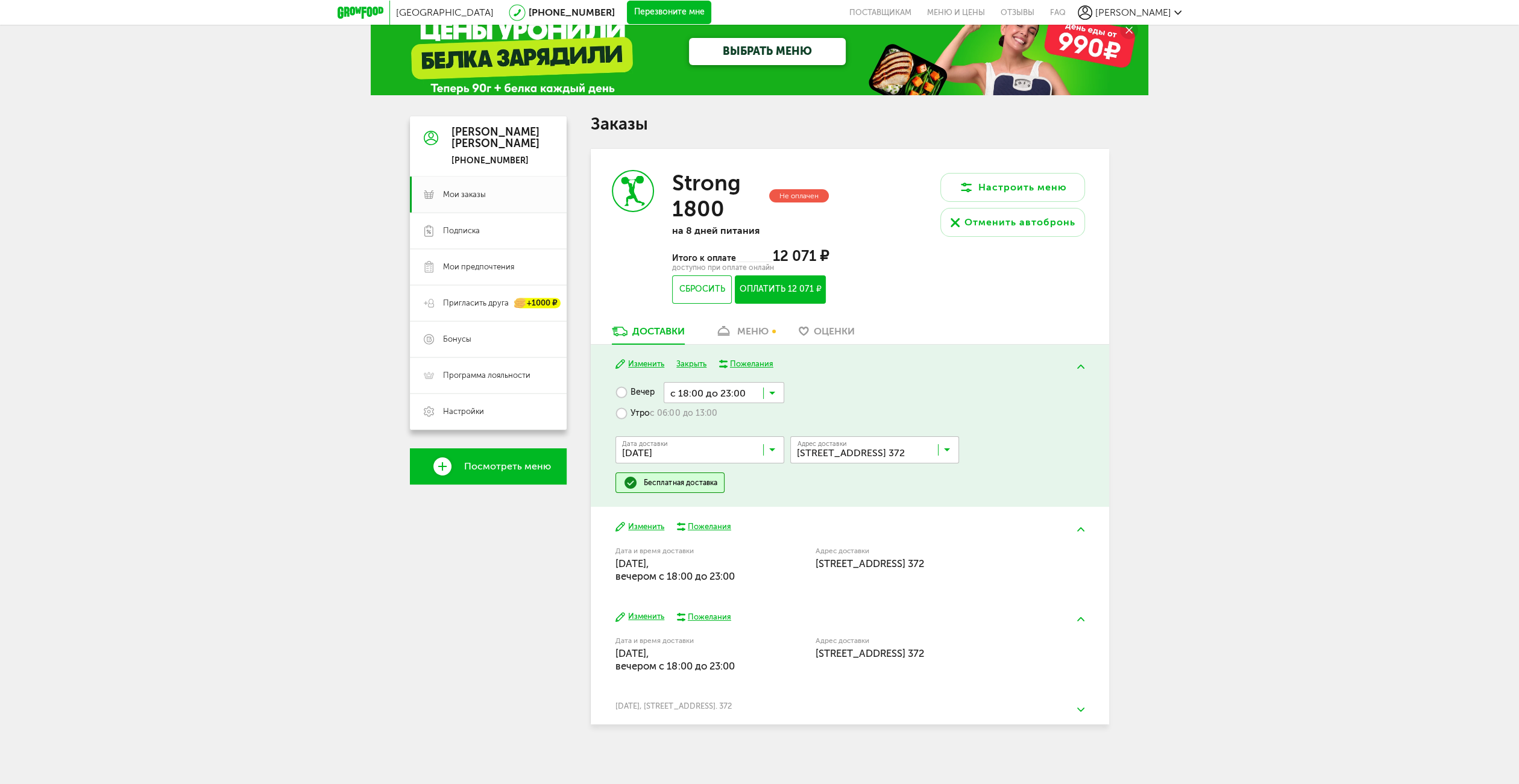
click at [809, 296] on button "Оплатить 12 071 ₽" at bounding box center [780, 290] width 91 height 28
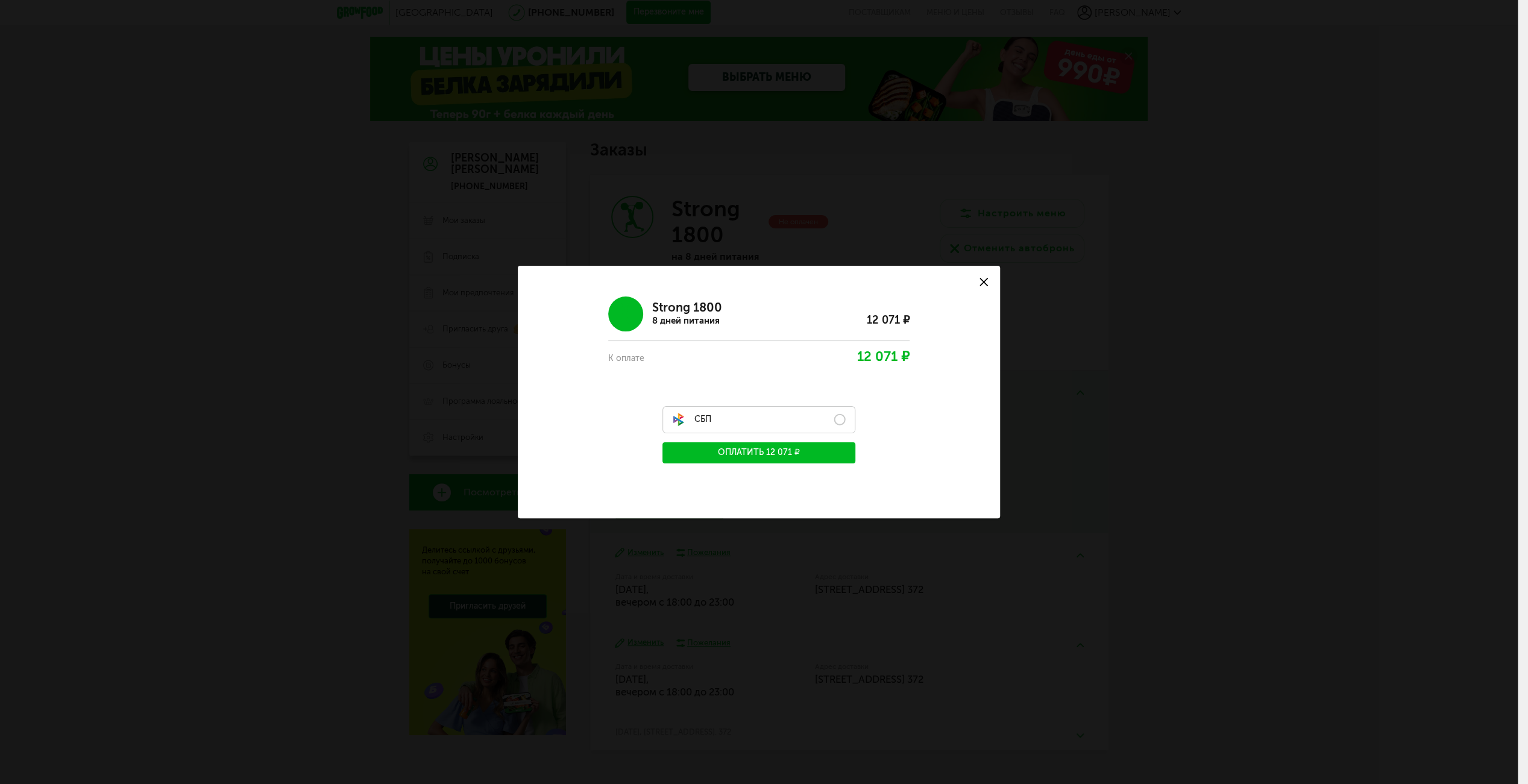
click at [811, 421] on label "СБП" at bounding box center [759, 420] width 193 height 27
click at [821, 446] on button "Оплатить 12 071 ₽" at bounding box center [759, 453] width 193 height 21
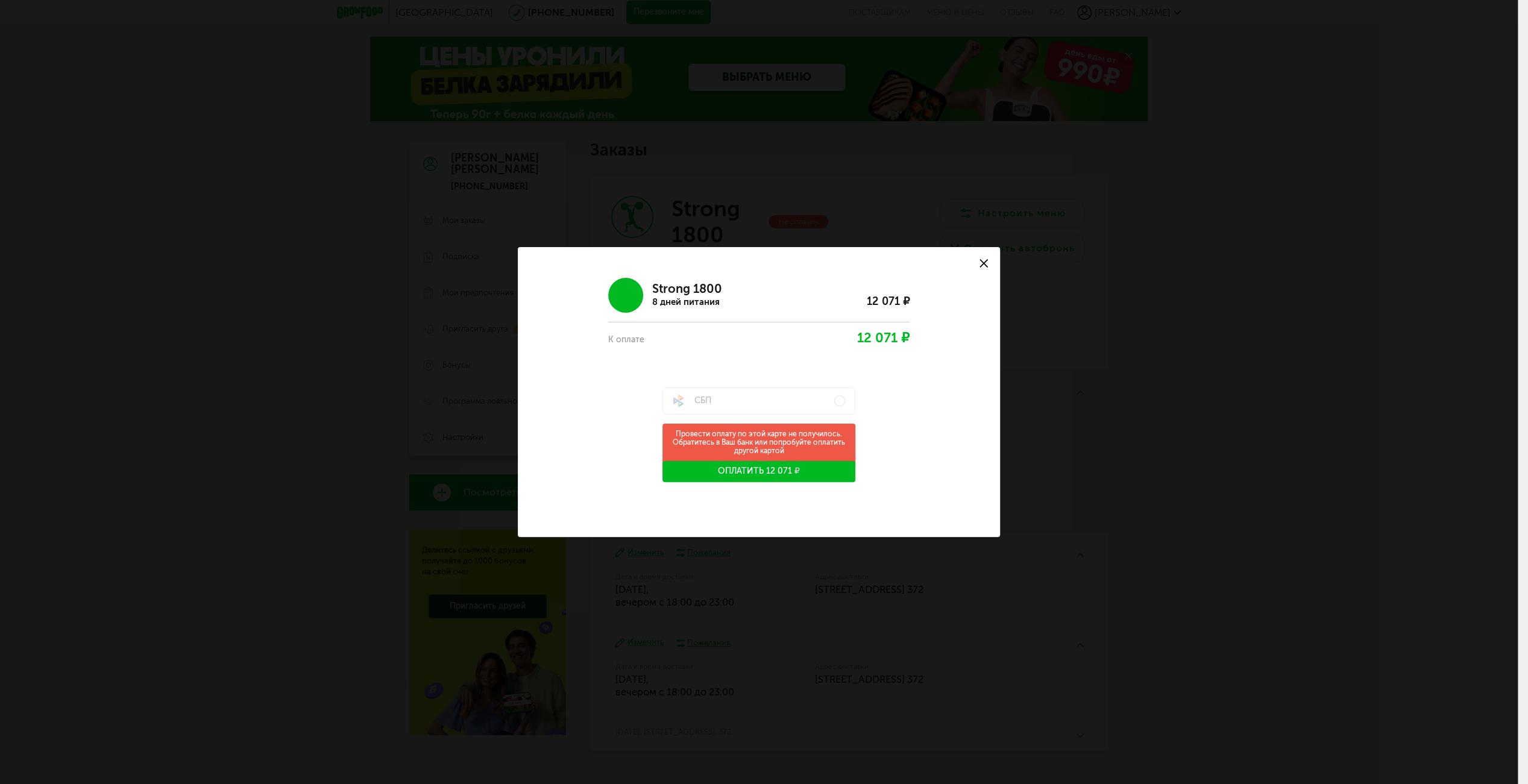
click at [918, 463] on div "Strong 1800 8 дней питания 12 071 ₽ К оплате 12 071 ₽ СБП Провести оплату по эт…" at bounding box center [758, 375] width 439 height 213
click at [817, 474] on button "Оплатить 12 071 ₽" at bounding box center [759, 472] width 193 height 21
click at [868, 454] on div "Strong 1800 8 дней питания 12 071 ₽ К оплате 12 071 ₽ СБП Провести оплату по эт…" at bounding box center [758, 375] width 439 height 213
click at [889, 418] on div "Strong 1800 8 дней питания 12 071 ₽ К оплате 12 071 ₽ СБП Провести оплату по эт…" at bounding box center [758, 375] width 439 height 213
click at [977, 256] on button at bounding box center [984, 263] width 33 height 33
